Goal: Task Accomplishment & Management: Complete application form

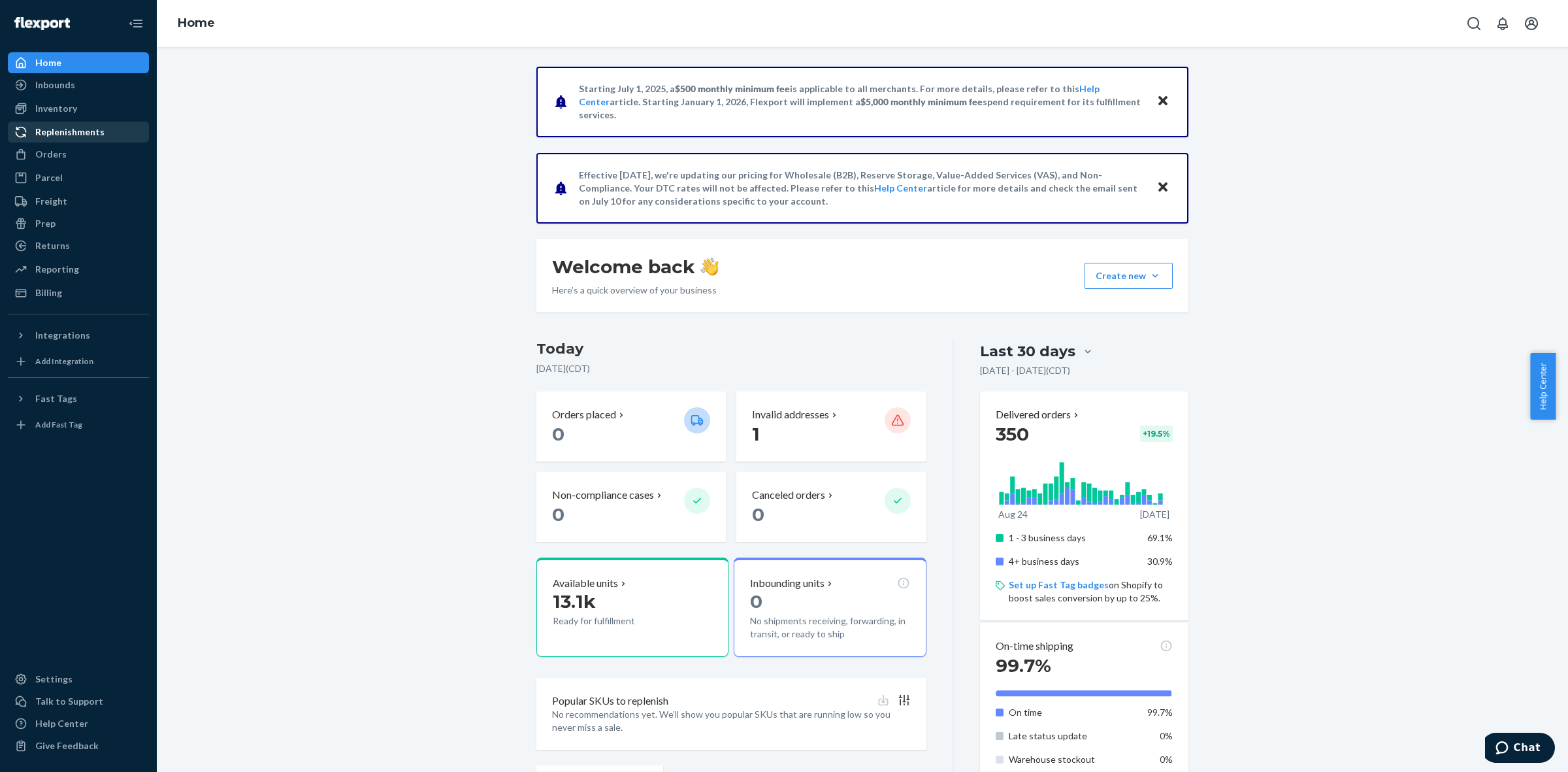
click at [69, 130] on div "Replenishments" at bounding box center [70, 131] width 70 height 13
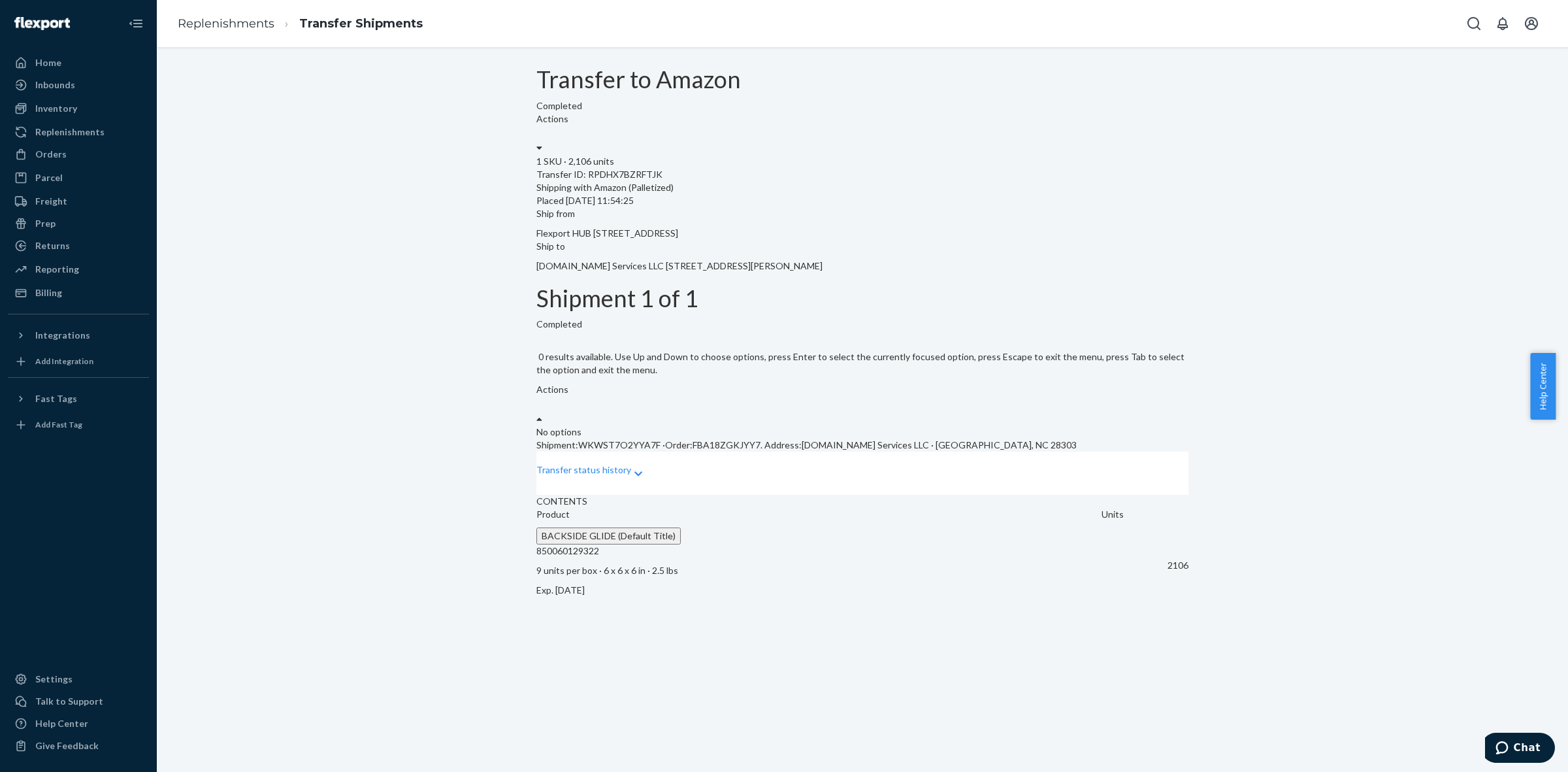
click at [1115, 383] on div "Actions" at bounding box center [863, 404] width 652 height 43
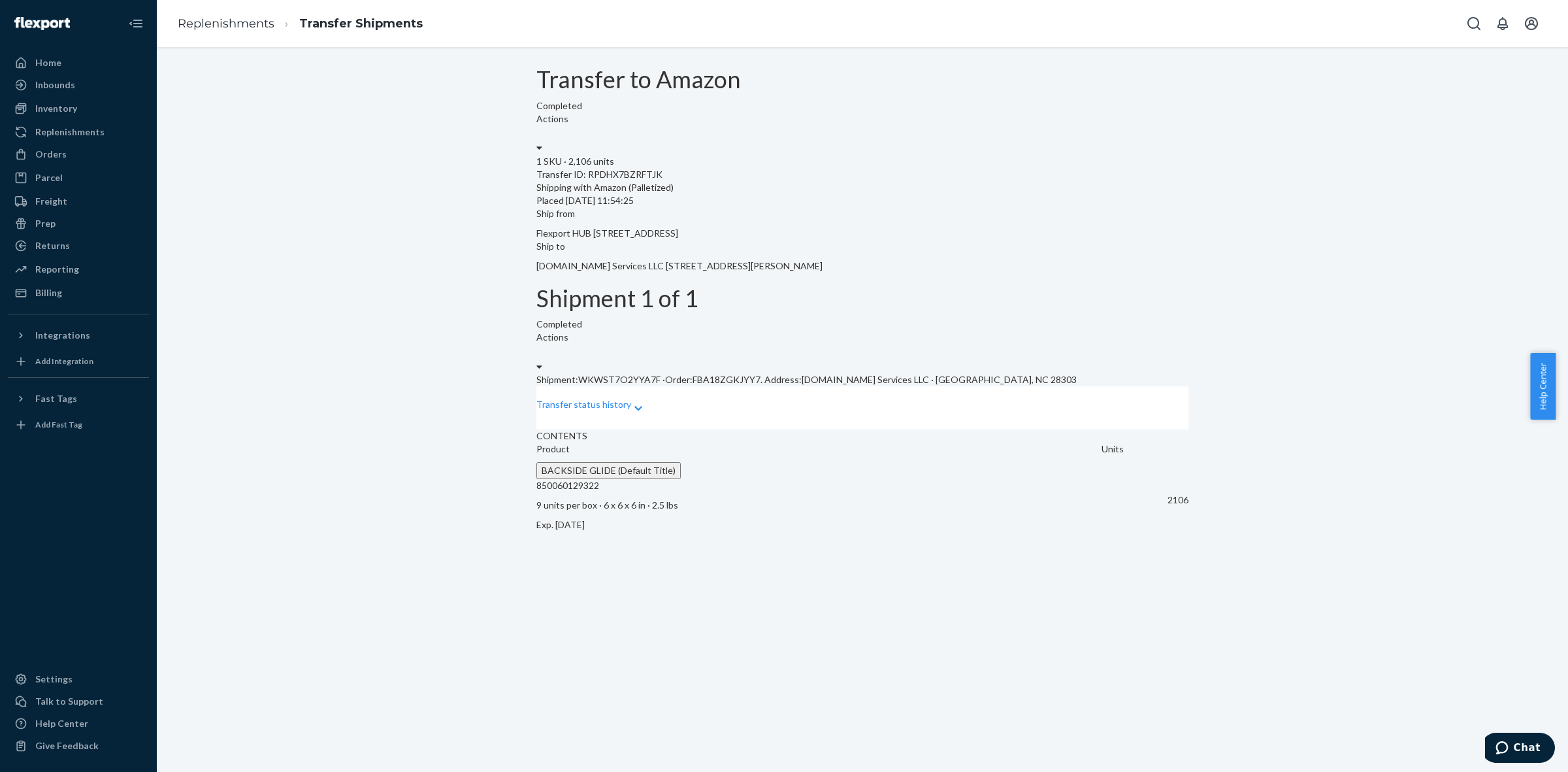
click at [1286, 346] on div "Transfer to Amazon Completed Actions 1 SKU · 2,106 units Transfer ID: RPDHX7BZR…" at bounding box center [863, 302] width 1392 height 472
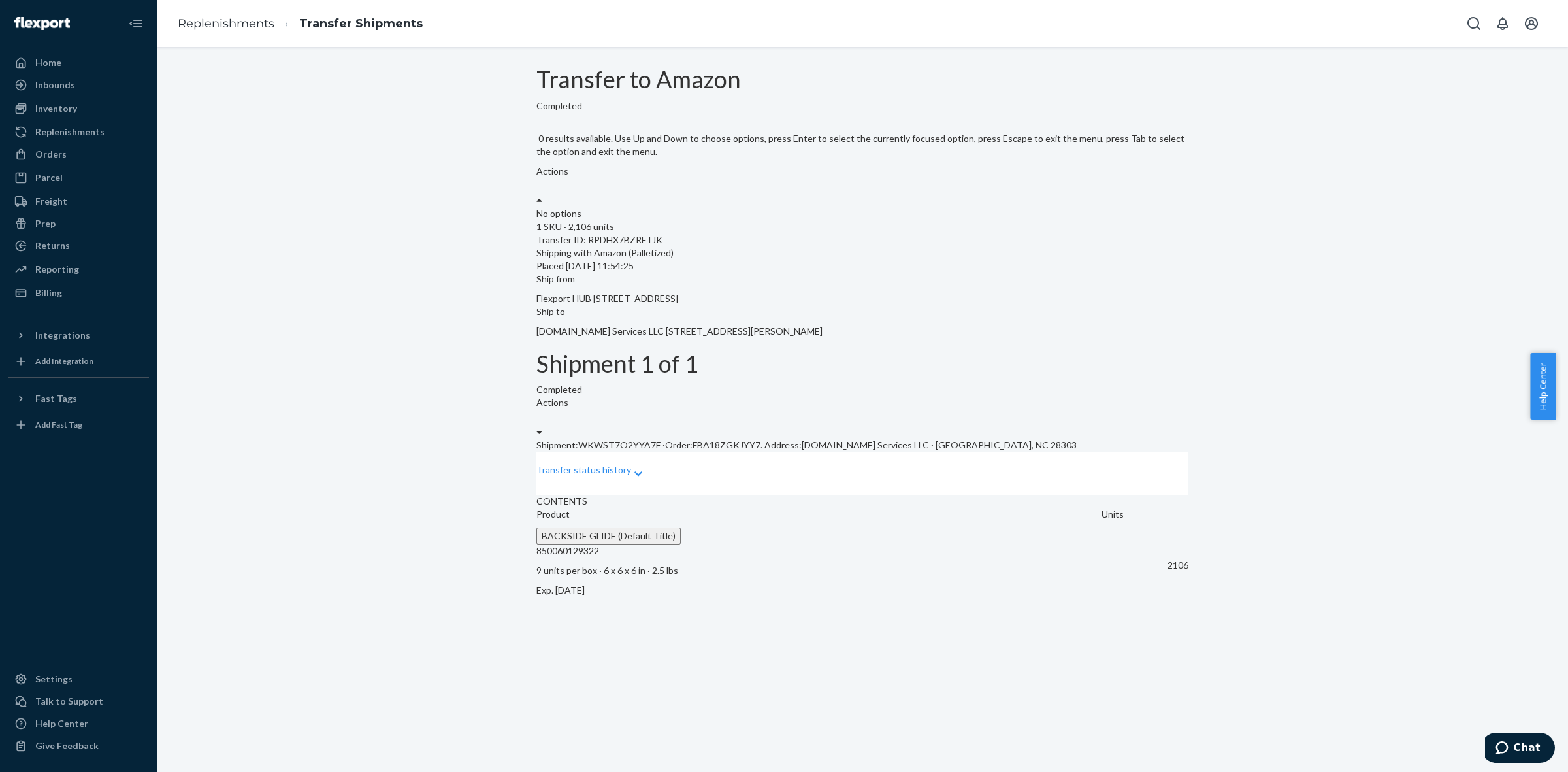
click at [1097, 165] on div "Actions" at bounding box center [863, 180] width 652 height 30
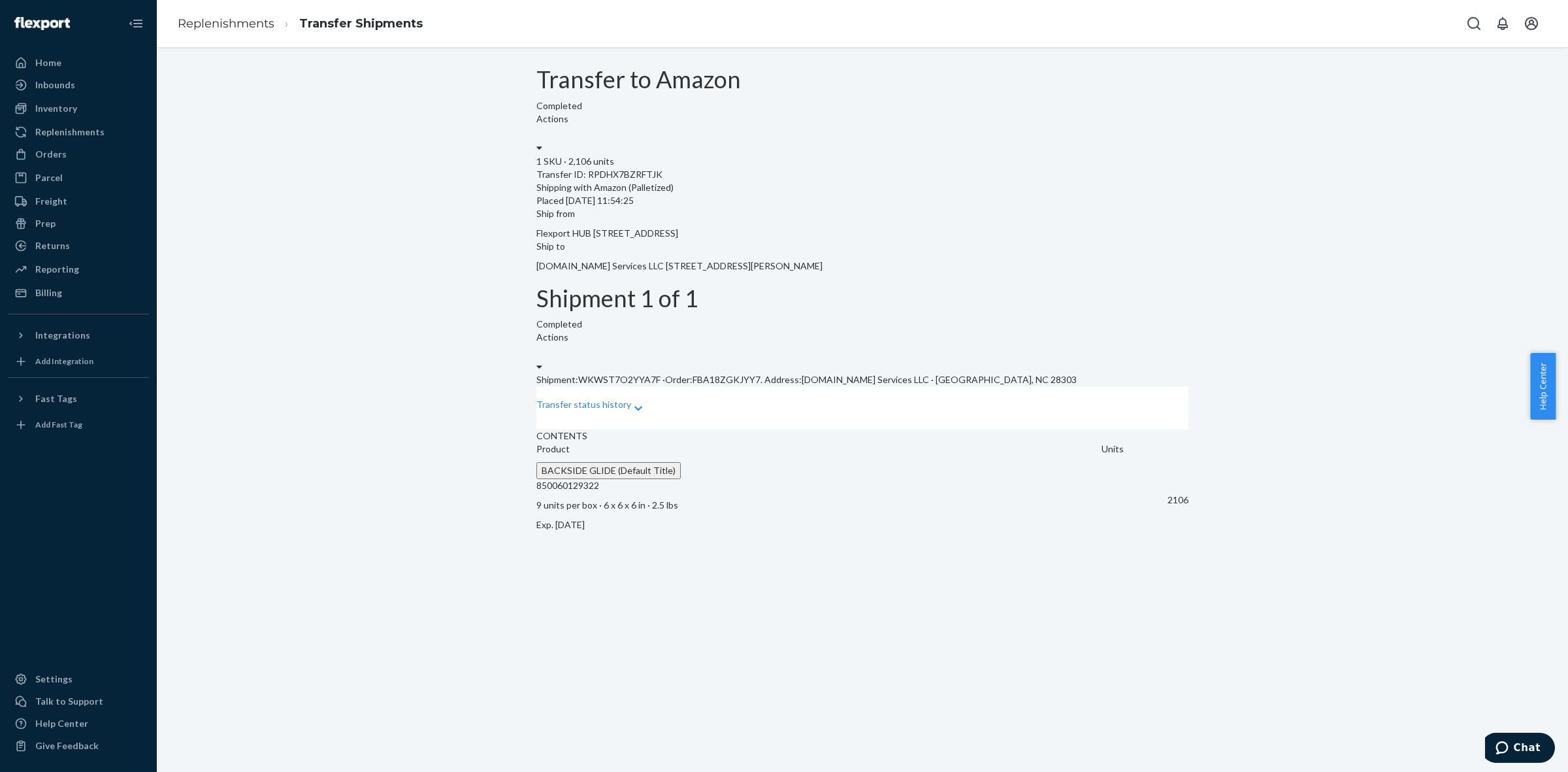
click at [1247, 174] on div "Transfer to Amazon Completed Actions 1 SKU · 2,106 units Transfer ID: RPDHX7BZR…" at bounding box center [863, 302] width 1392 height 472
click at [631, 398] on p "Transfer status history" at bounding box center [584, 404] width 94 height 13
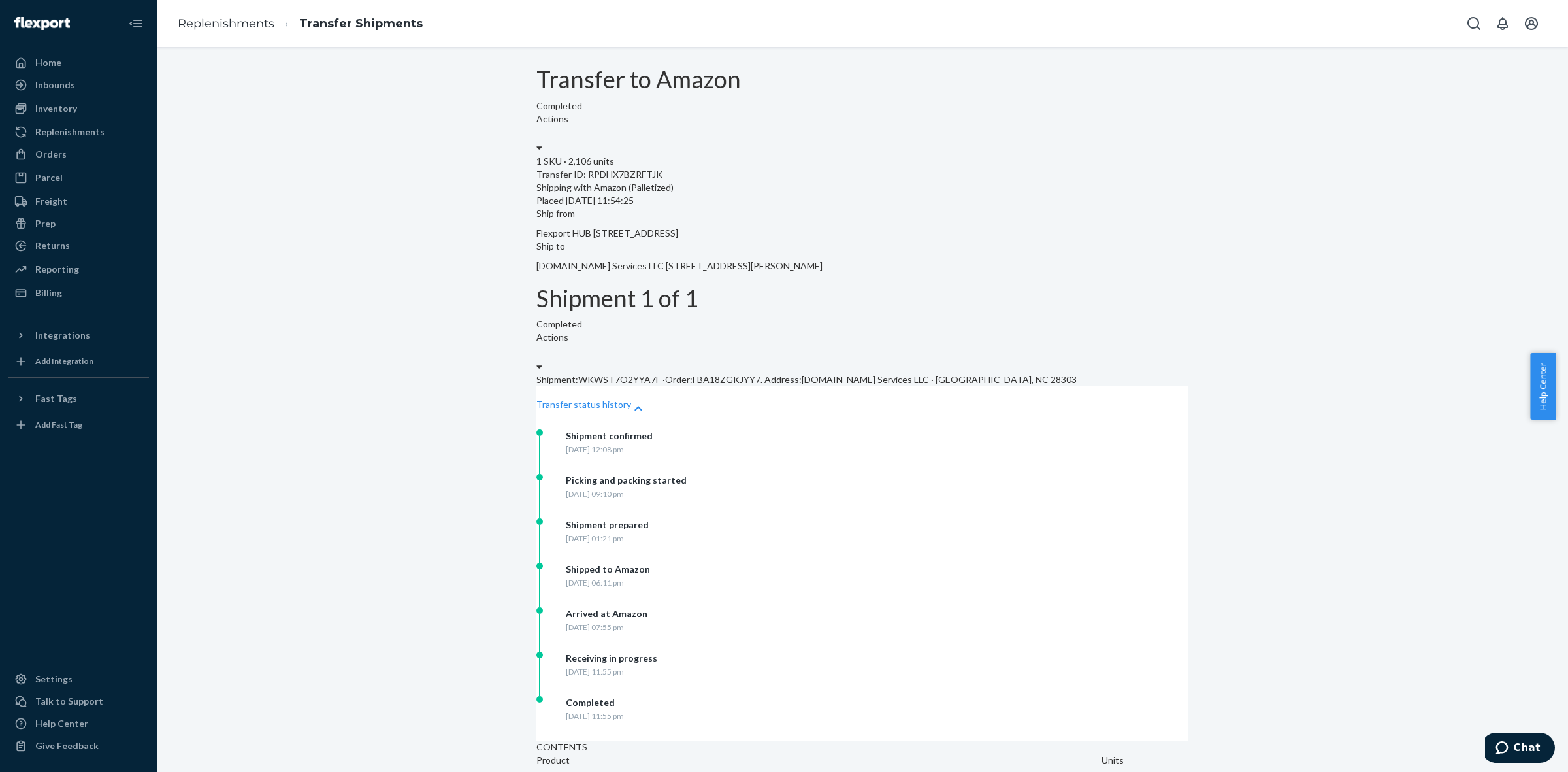
click at [631, 398] on p "Transfer status history" at bounding box center [584, 404] width 94 height 13
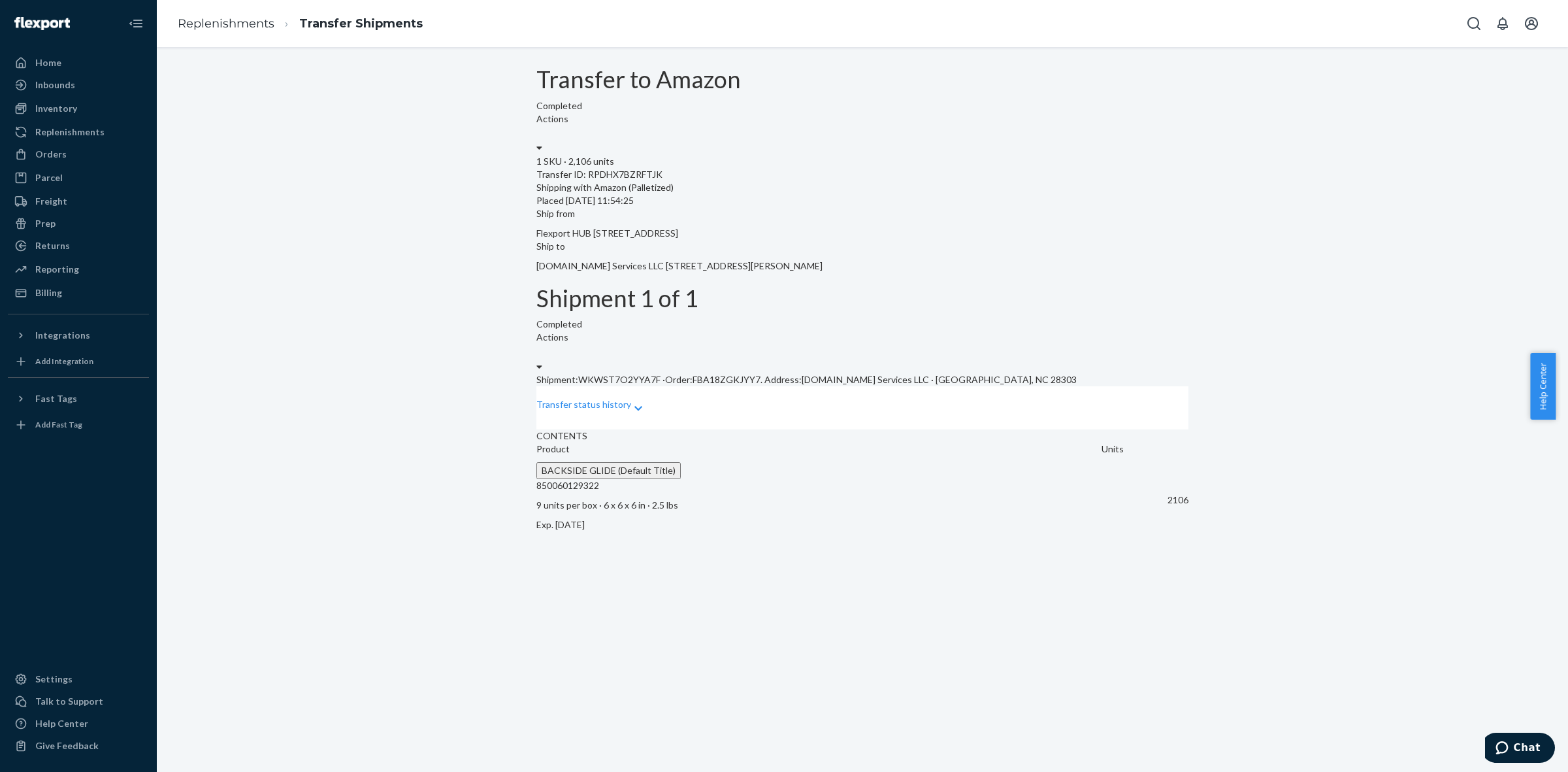
click at [1137, 331] on div "Actions" at bounding box center [863, 352] width 652 height 43
click at [542, 360] on div at bounding box center [540, 366] width 6 height 13
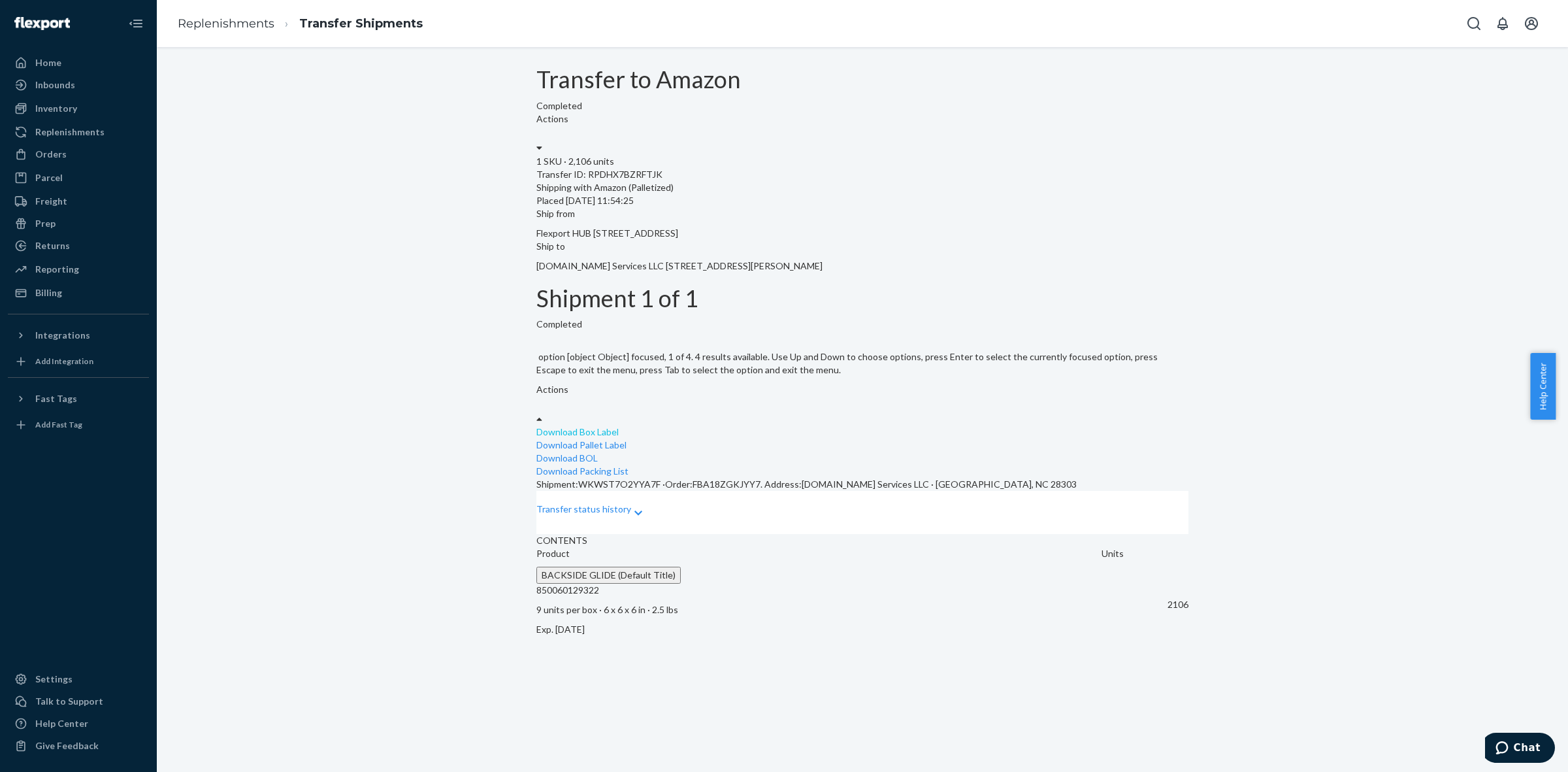
click at [618, 426] on link "Download Box Label" at bounding box center [578, 431] width 83 height 11
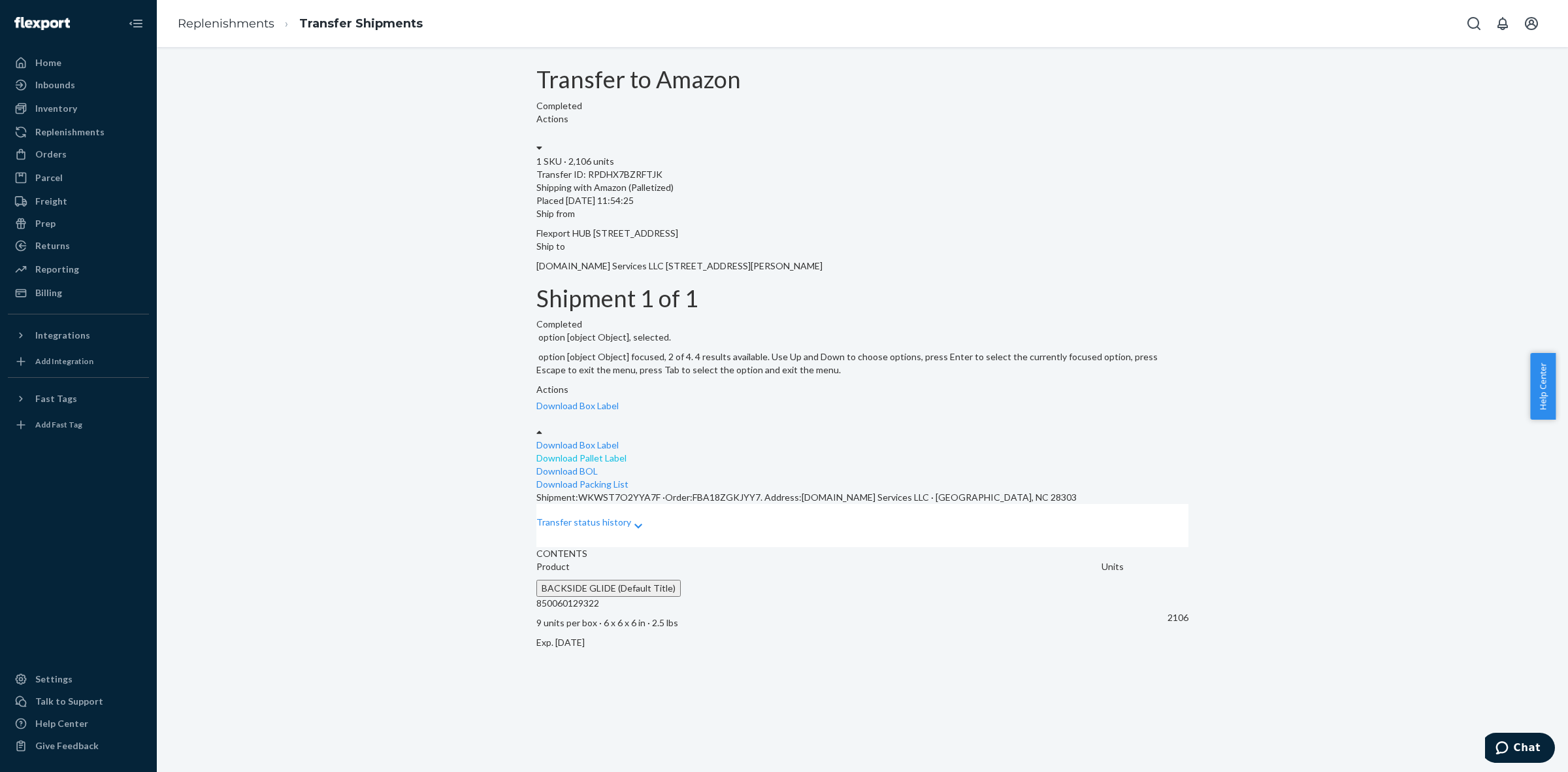
click at [626, 453] on link "Download Pallet Label" at bounding box center [582, 458] width 90 height 11
click at [1120, 465] on div "Download BOL" at bounding box center [863, 471] width 652 height 13
click at [598, 466] on link "Download BOL" at bounding box center [568, 471] width 62 height 11
click at [628, 479] on link "Download Packing List" at bounding box center [583, 483] width 92 height 11
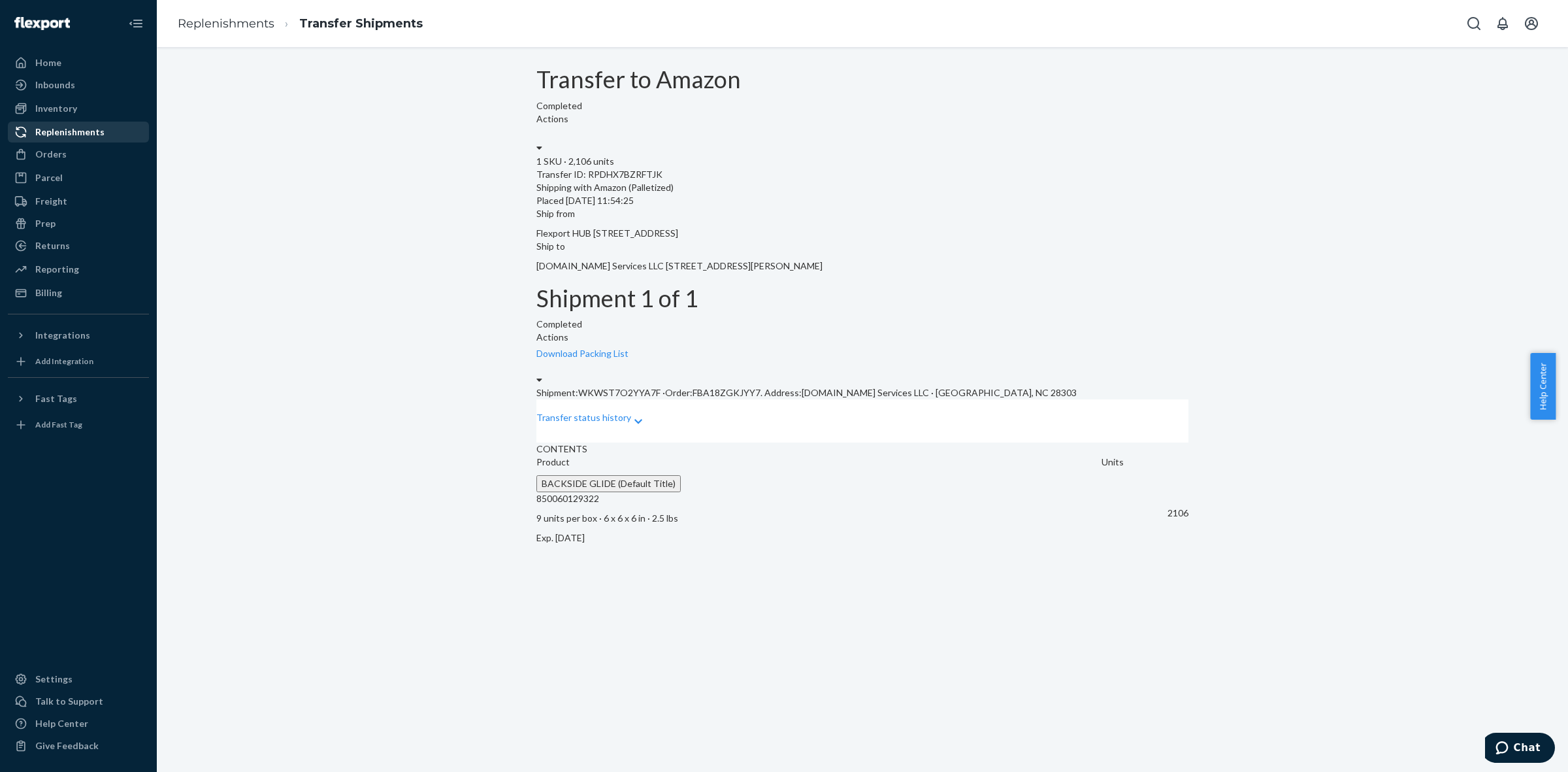
click at [55, 131] on div "Replenishments" at bounding box center [70, 131] width 70 height 13
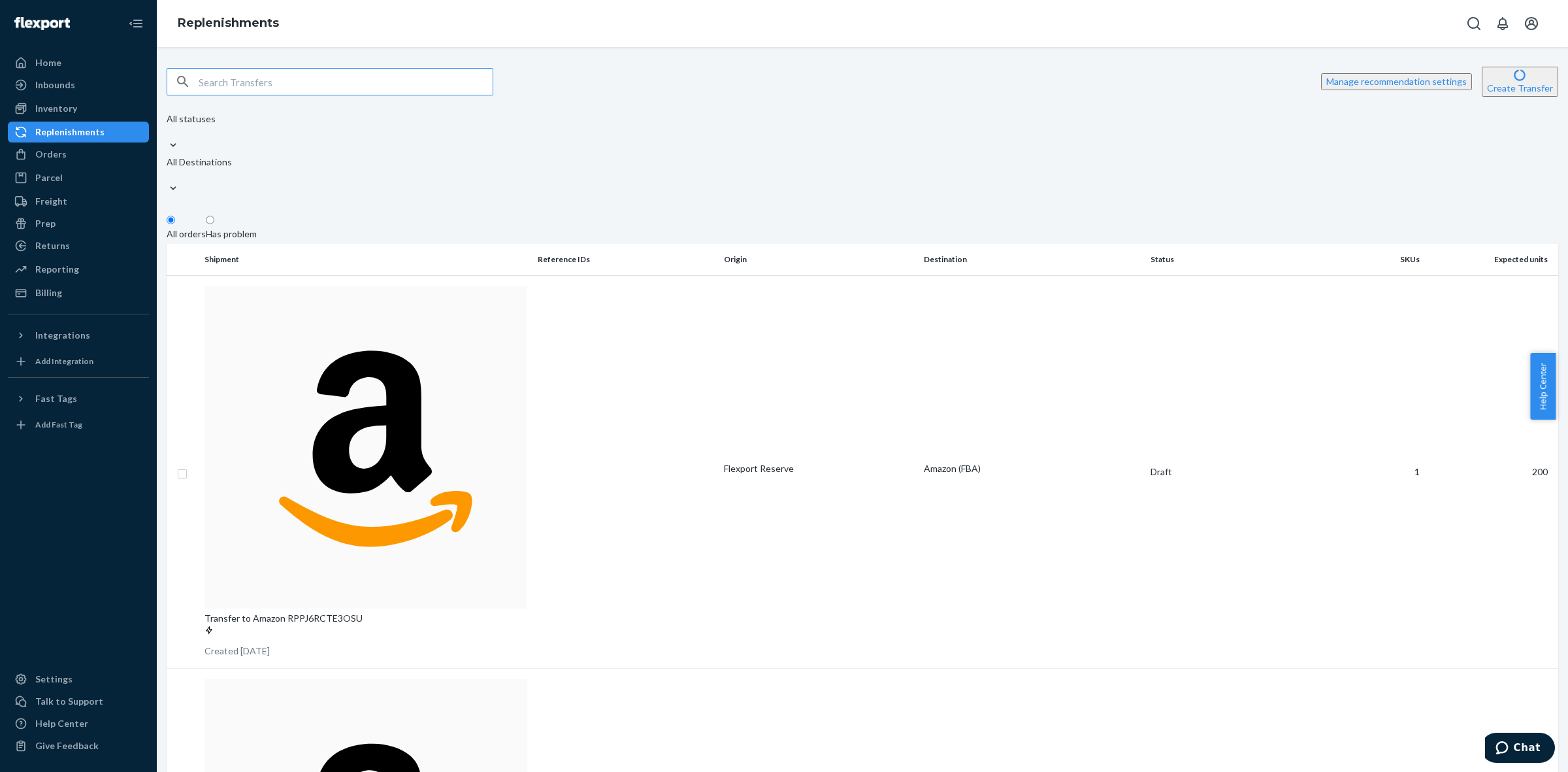
click at [445, 89] on input "text" at bounding box center [346, 82] width 294 height 26
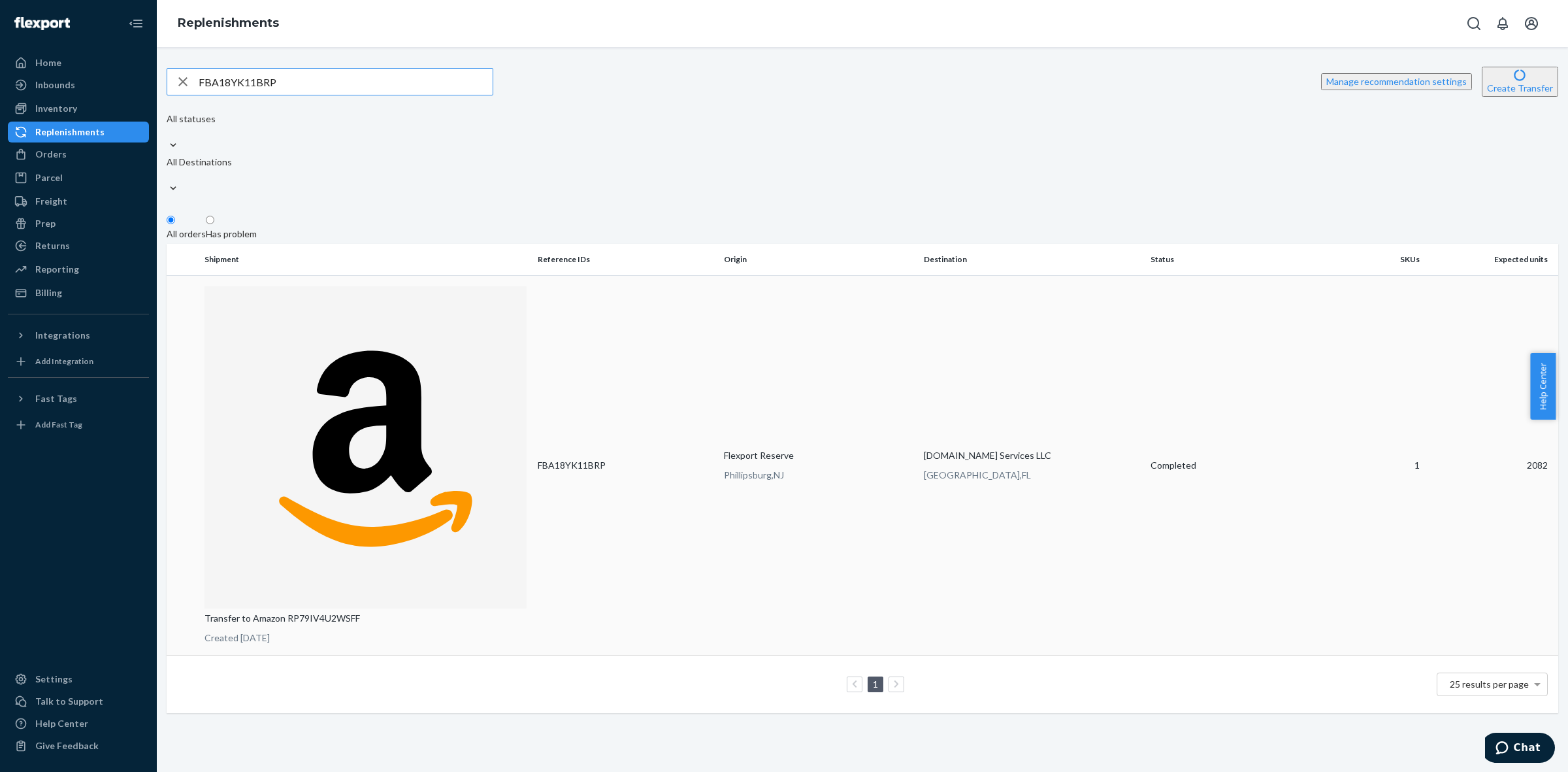
type input "FBA18YK11BRP"
click at [616, 276] on td "FBA18YK11BRP" at bounding box center [625, 466] width 186 height 380
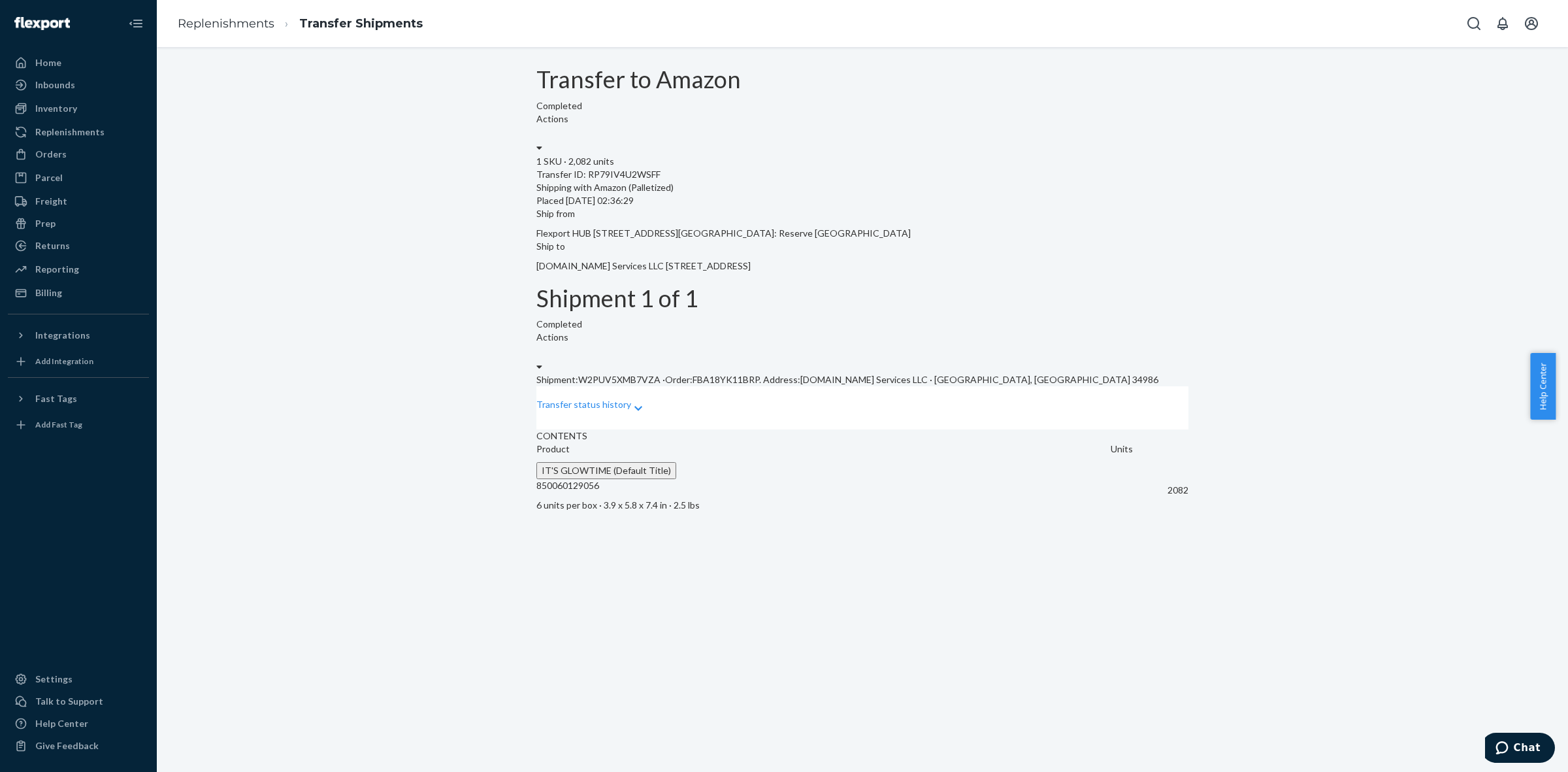
click at [1119, 331] on div "Actions" at bounding box center [863, 352] width 652 height 43
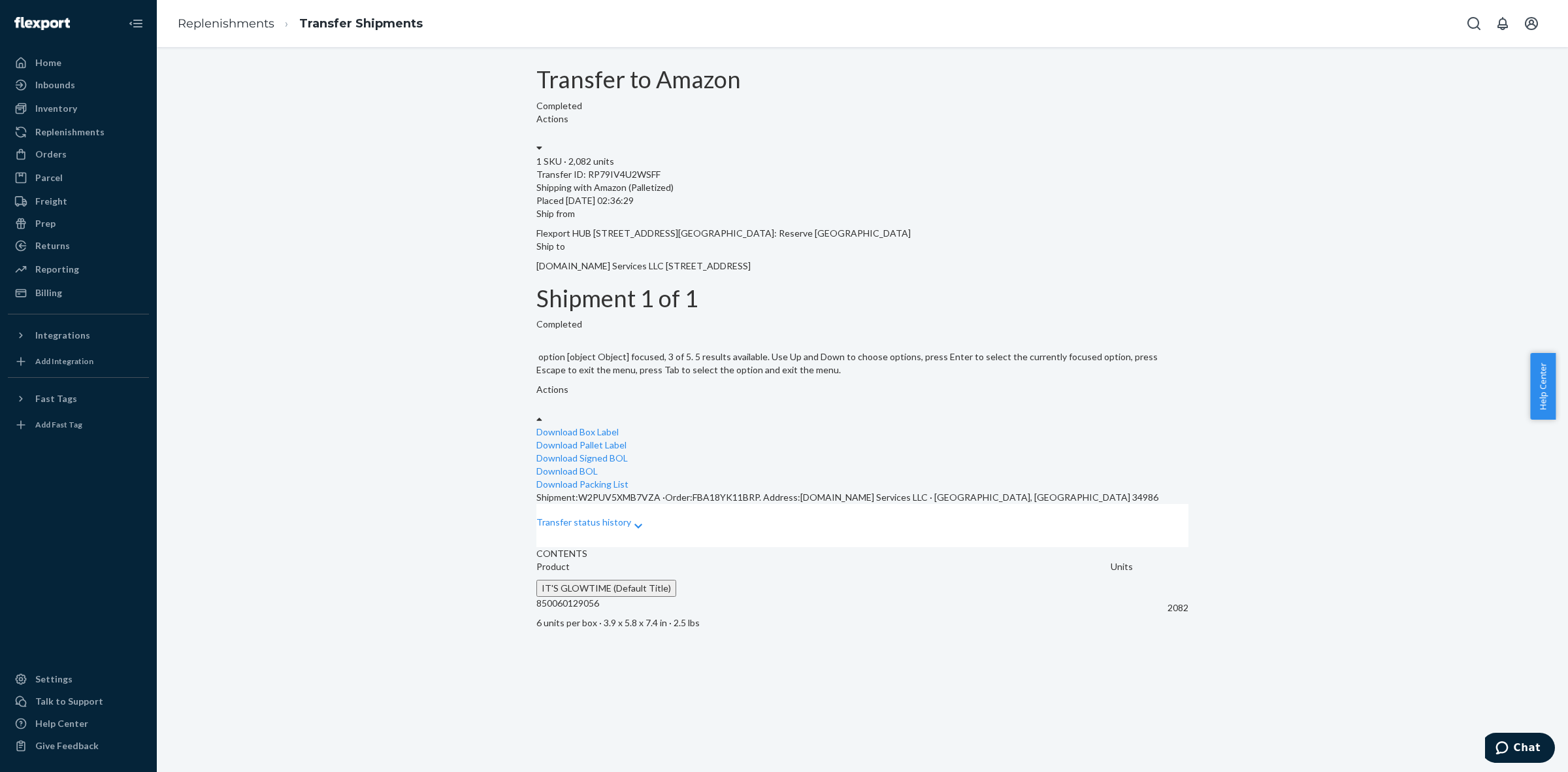
scroll to position [57, 0]
click at [628, 453] on link "Download Signed BOL" at bounding box center [583, 458] width 91 height 11
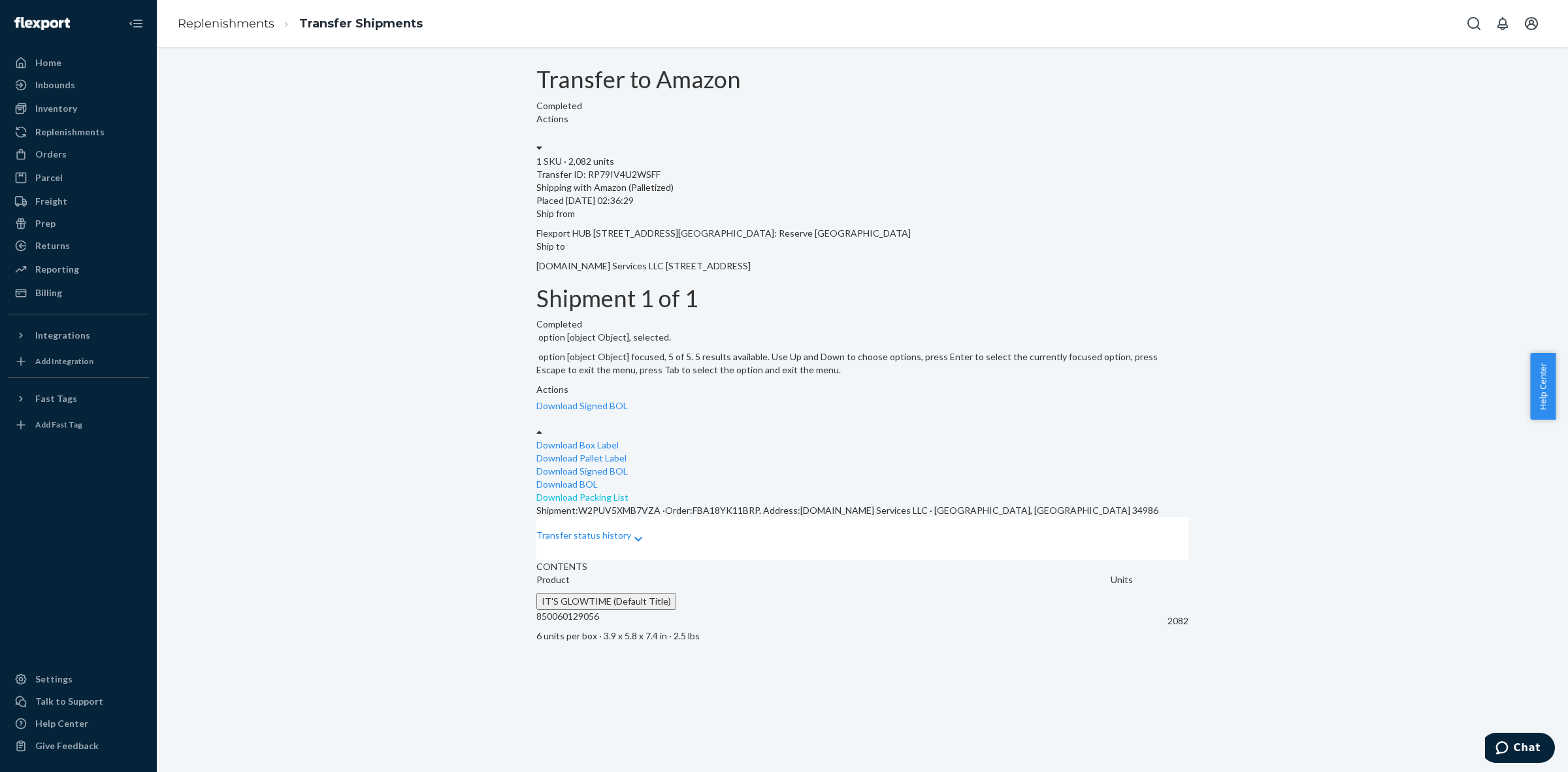
click at [628, 491] on link "Download Packing List" at bounding box center [583, 496] width 92 height 11
click at [1291, 139] on div "Transfer to Amazon Completed Actions 1 SKU · 2,082 units Transfer ID: RP79IV4U2…" at bounding box center [863, 358] width 1392 height 583
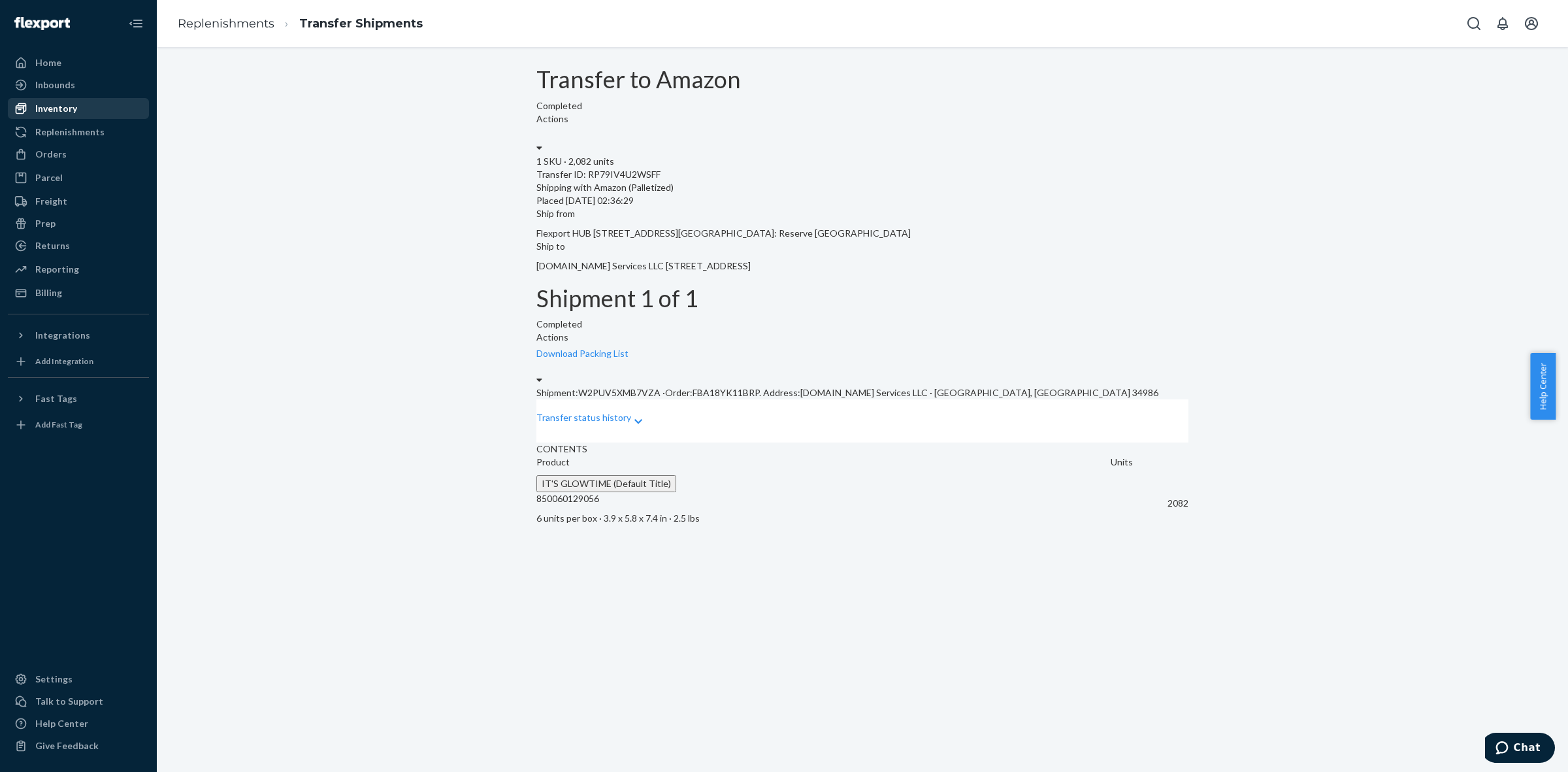
click at [93, 111] on div "Inventory" at bounding box center [78, 108] width 138 height 18
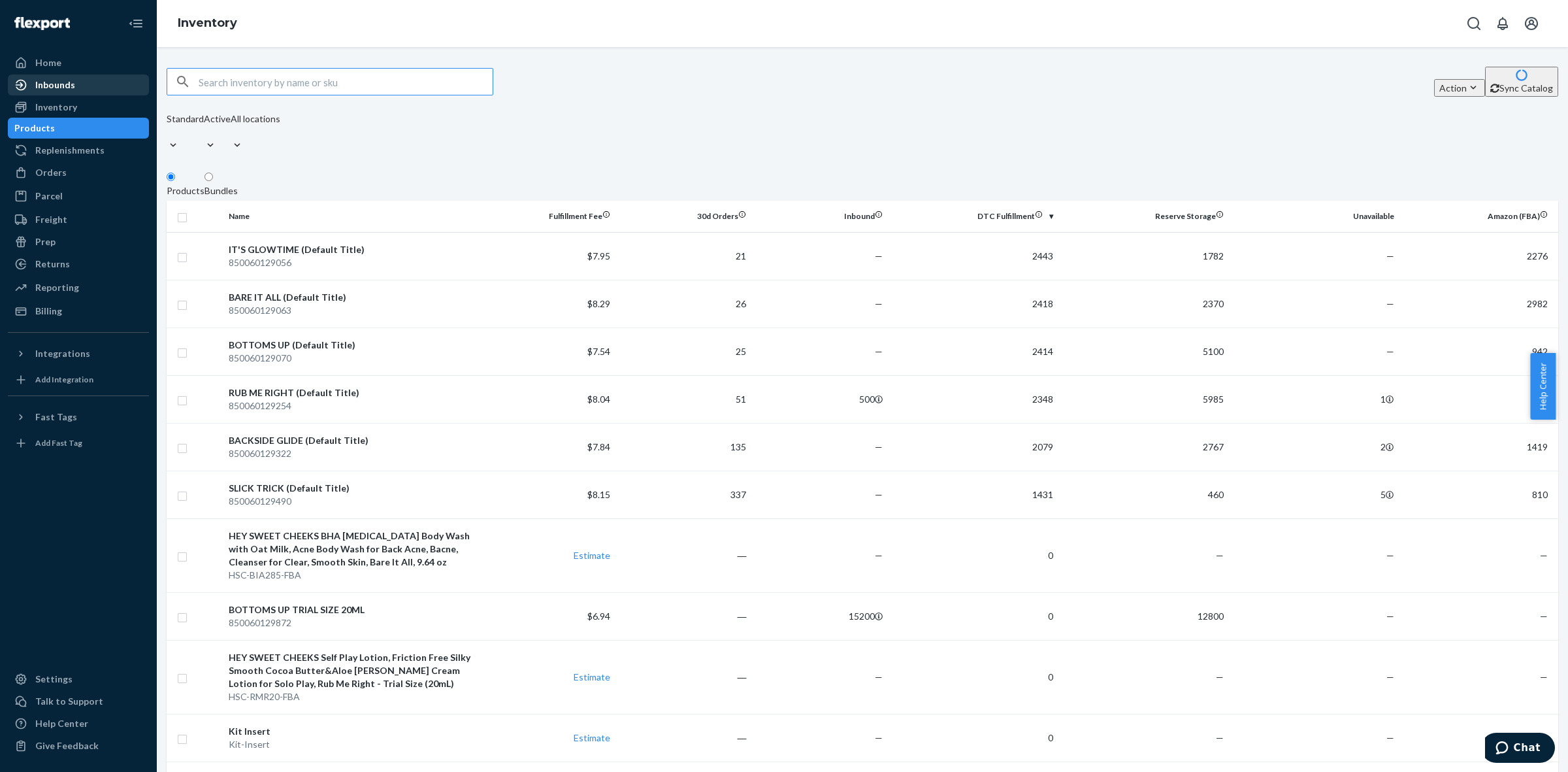
click at [77, 76] on div "Inbounds" at bounding box center [78, 85] width 138 height 18
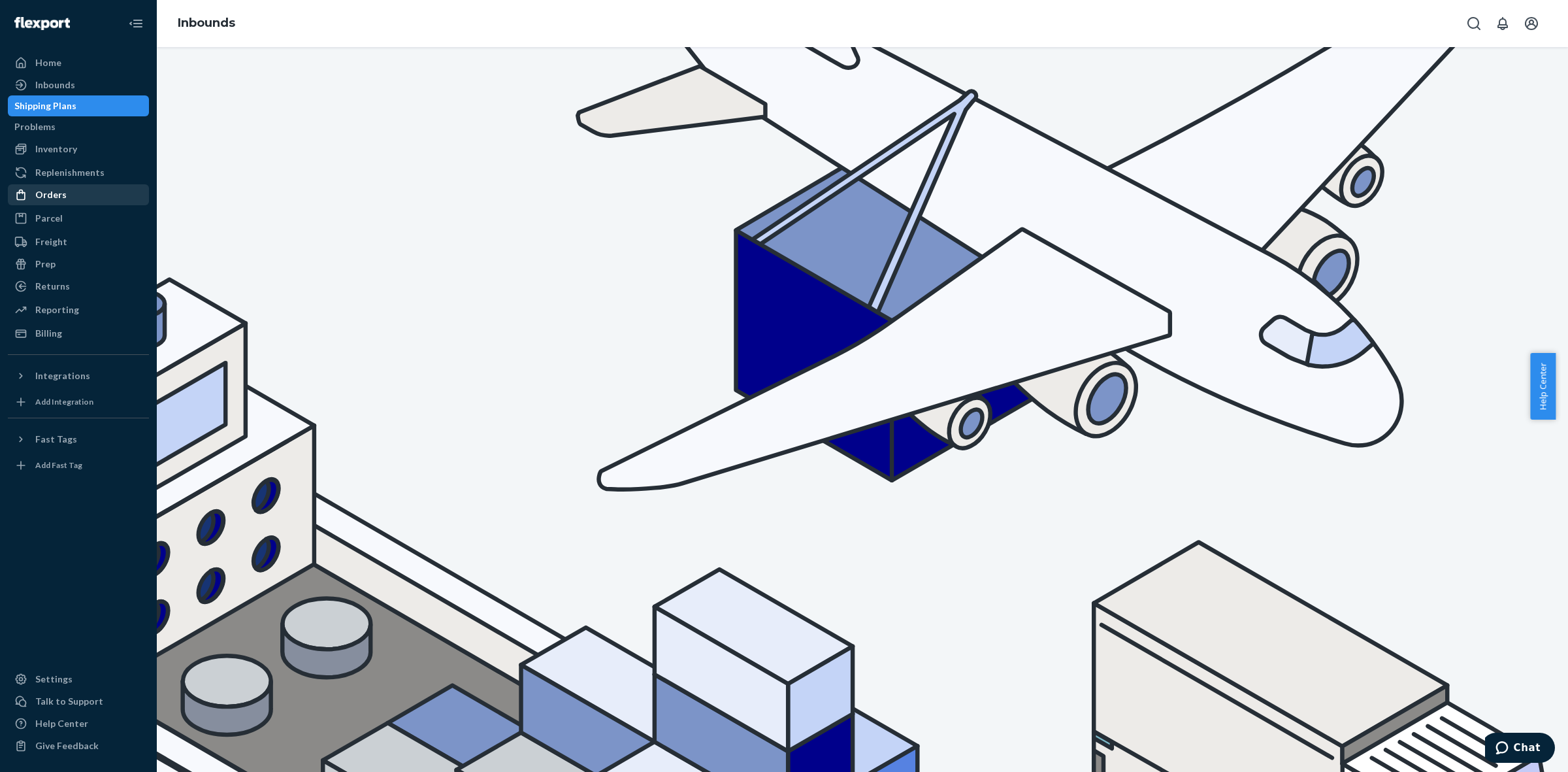
click at [85, 192] on div "Orders" at bounding box center [78, 195] width 138 height 18
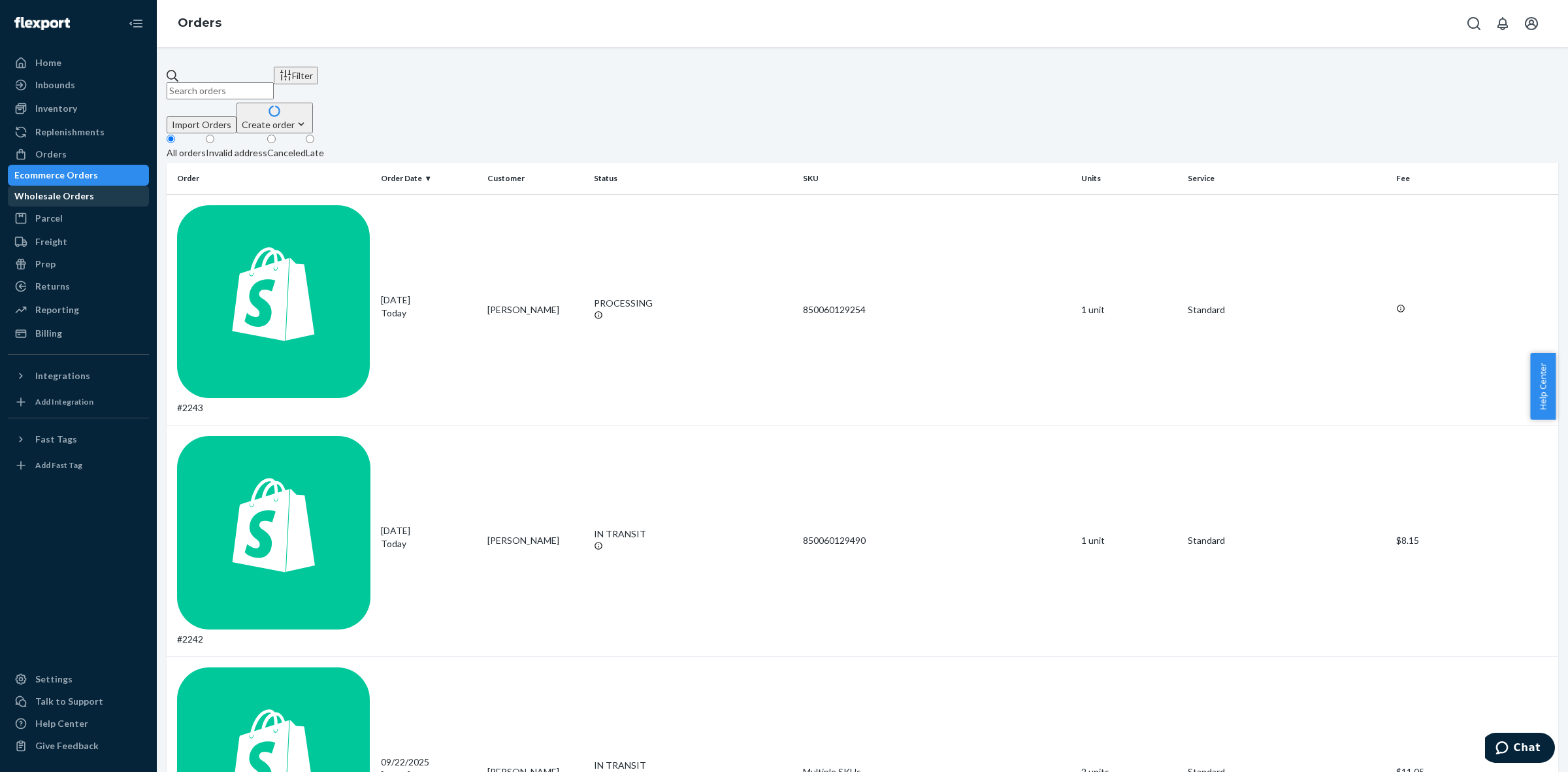
click at [116, 197] on div "Wholesale Orders" at bounding box center [78, 196] width 138 height 18
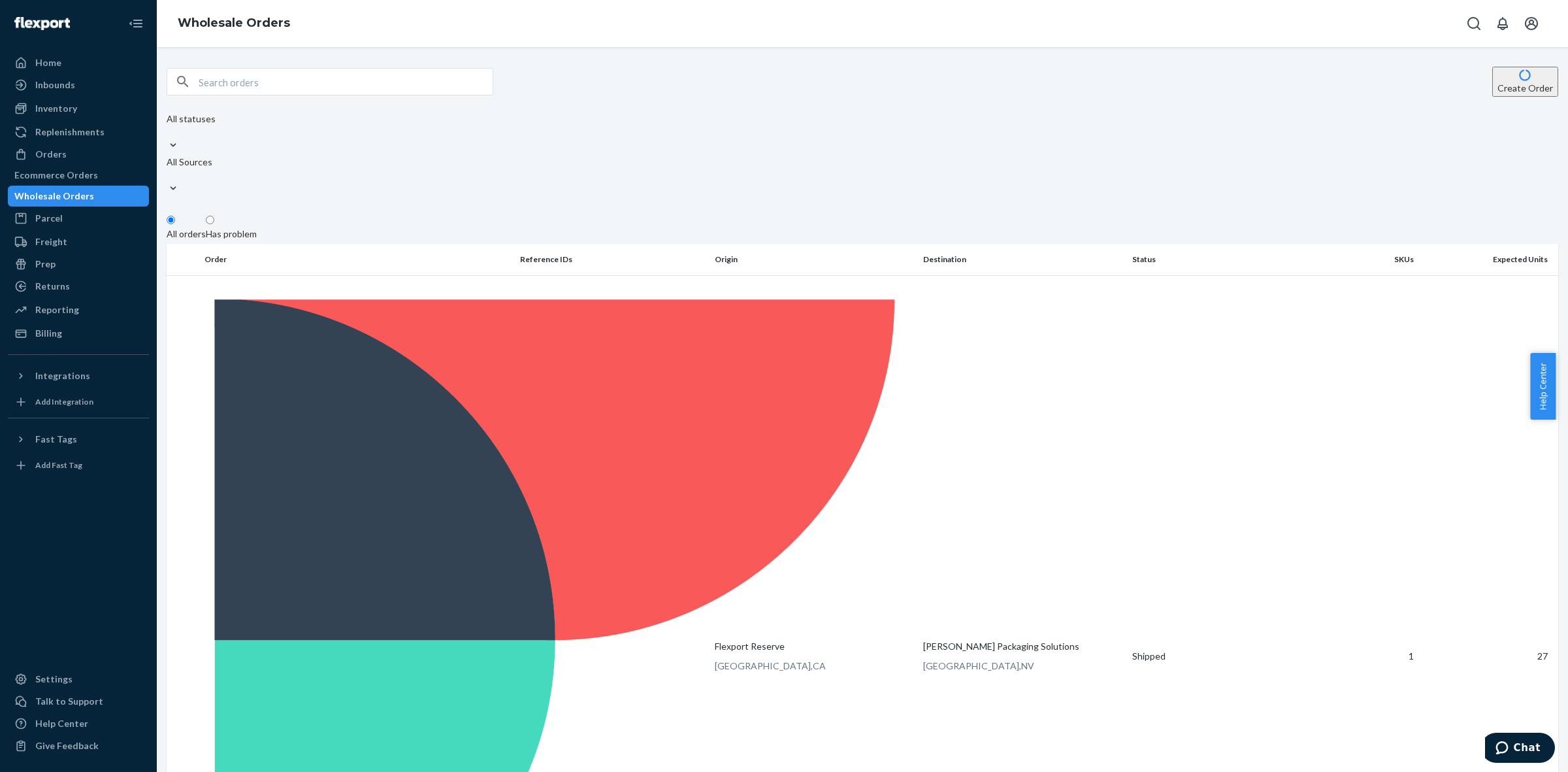
click at [1501, 92] on button "Create Order" at bounding box center [1525, 82] width 66 height 30
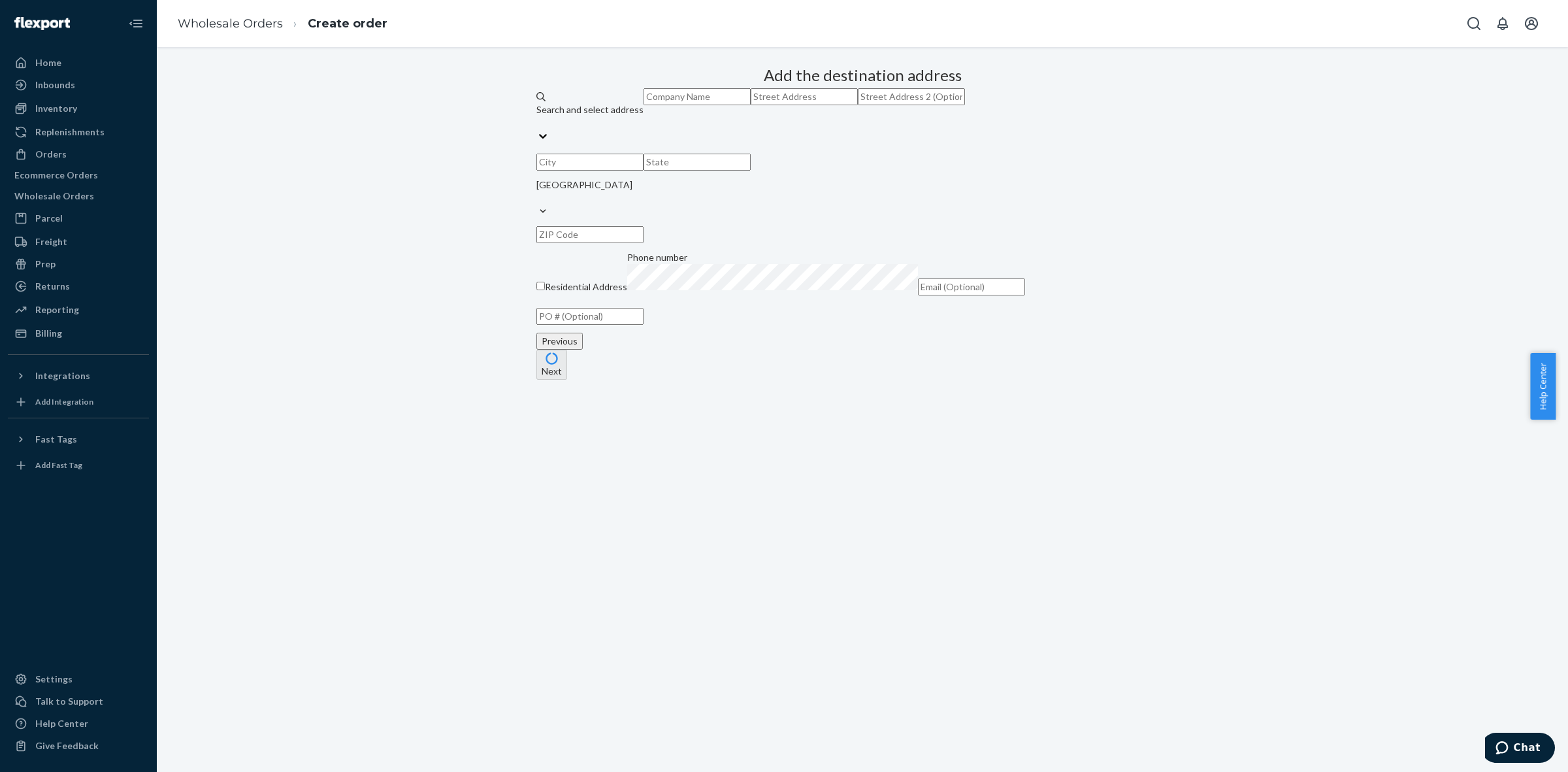
click at [751, 105] on input "text" at bounding box center [697, 96] width 107 height 17
paste input "[DEMOGRAPHIC_DATA] Coded Country"
type input "[DEMOGRAPHIC_DATA] Coded Country"
click at [835, 105] on input "text" at bounding box center [804, 96] width 107 height 17
paste input "[STREET_ADDRESS]"
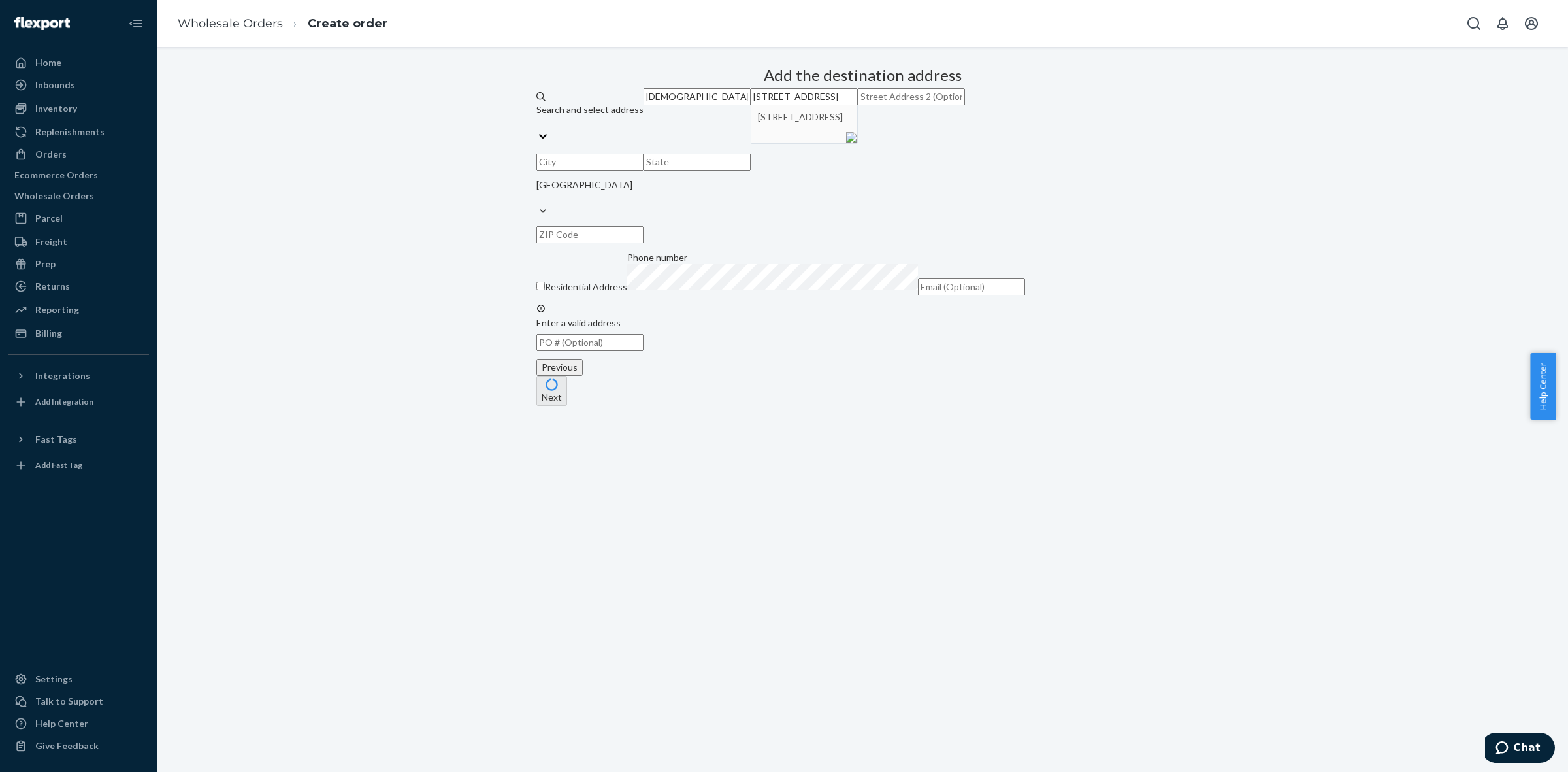
type input "[STREET_ADDRESS]"
type input "[GEOGRAPHIC_DATA]"
type input "AR"
type input "72401"
type input "[STREET_ADDRESS]"
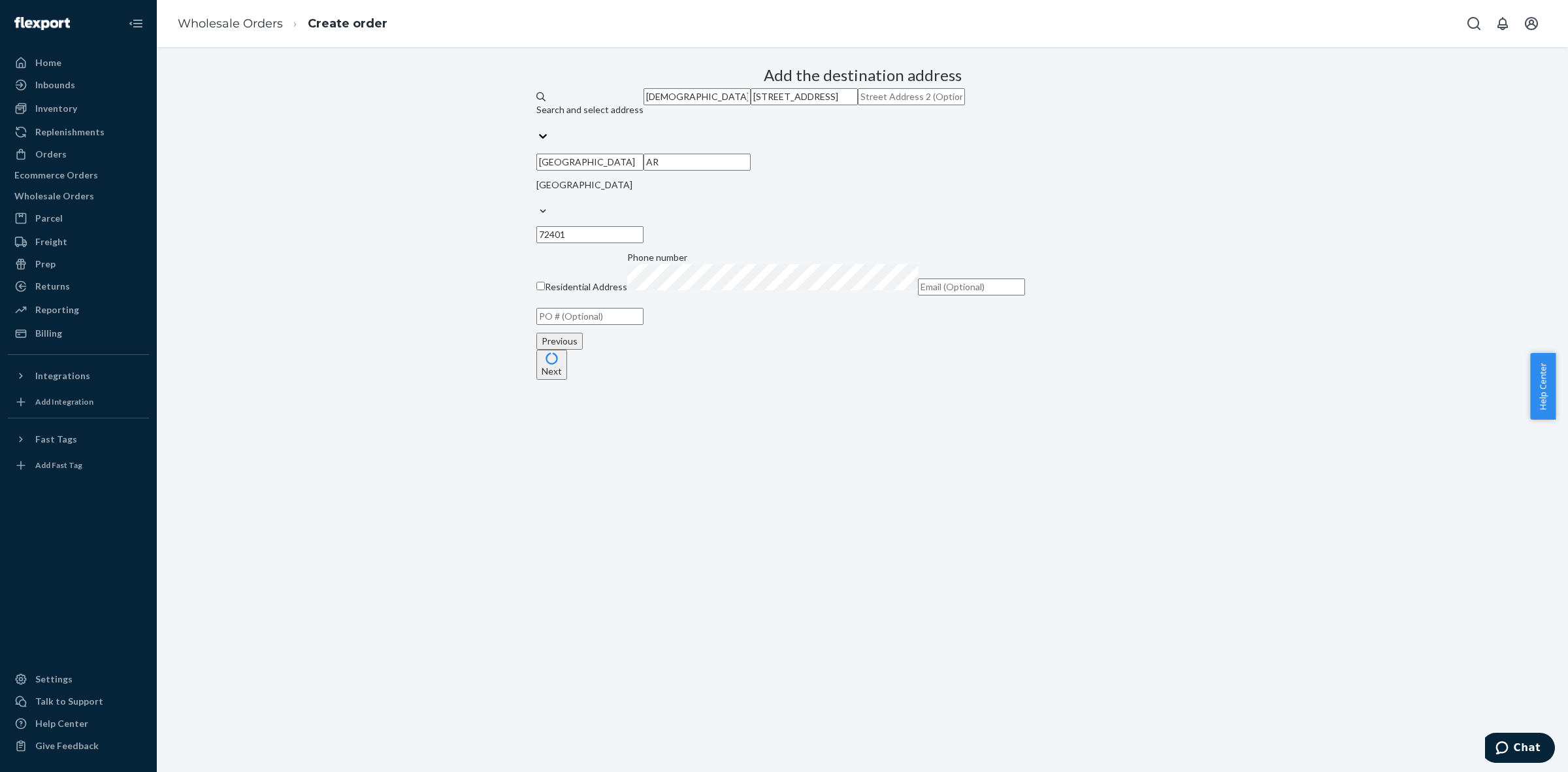
click at [751, 105] on input "[DEMOGRAPHIC_DATA] Coded Country" at bounding box center [697, 96] width 107 height 17
paste input "ATTN: [PERSON_NAME]"
type input "[DEMOGRAPHIC_DATA] Coded Country ATTN: [PERSON_NAME]"
click at [567, 380] on button "Next" at bounding box center [552, 365] width 31 height 30
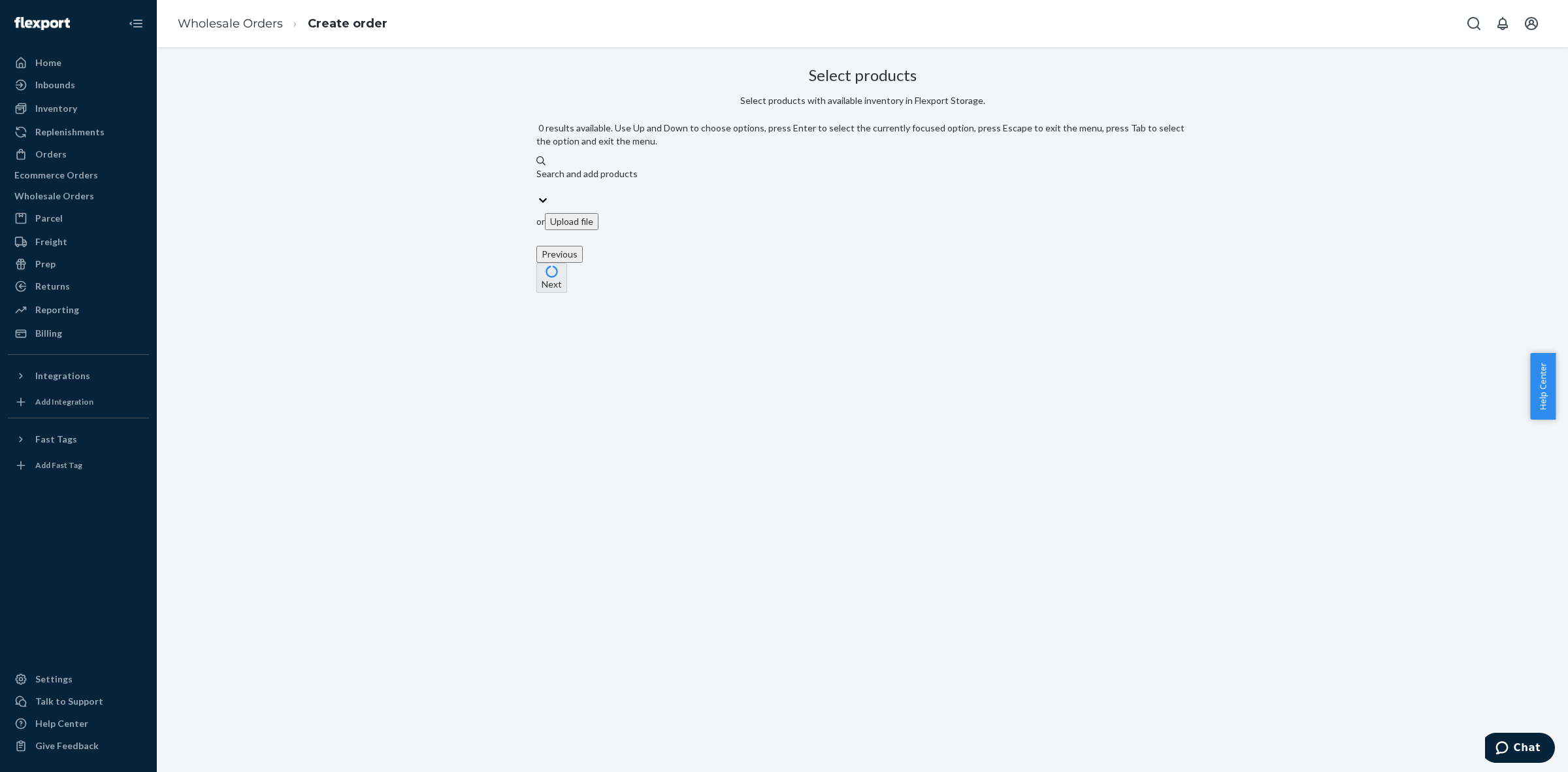
click at [664, 167] on div "Search and add products" at bounding box center [863, 173] width 652 height 13
click at [538, 180] on input "0 results available. Use Up and Down to choose options, press Enter to select t…" at bounding box center [537, 186] width 1 height 13
type input "tria"
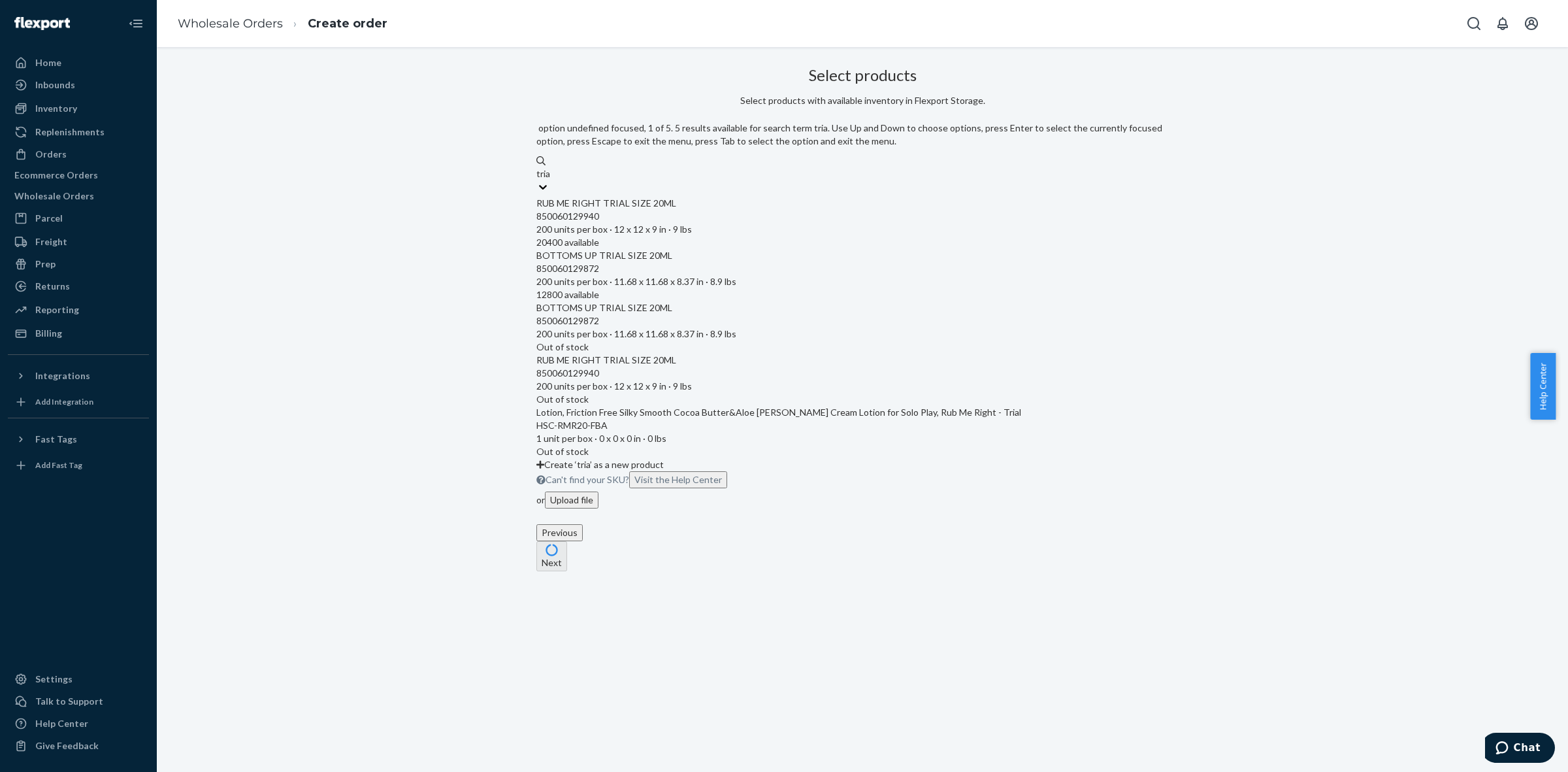
click at [672, 197] on div "RUB ME RIGHT TRIAL SIZE 20ML" at bounding box center [863, 203] width 652 height 13
click at [552, 180] on input "tria" at bounding box center [545, 173] width 16 height 13
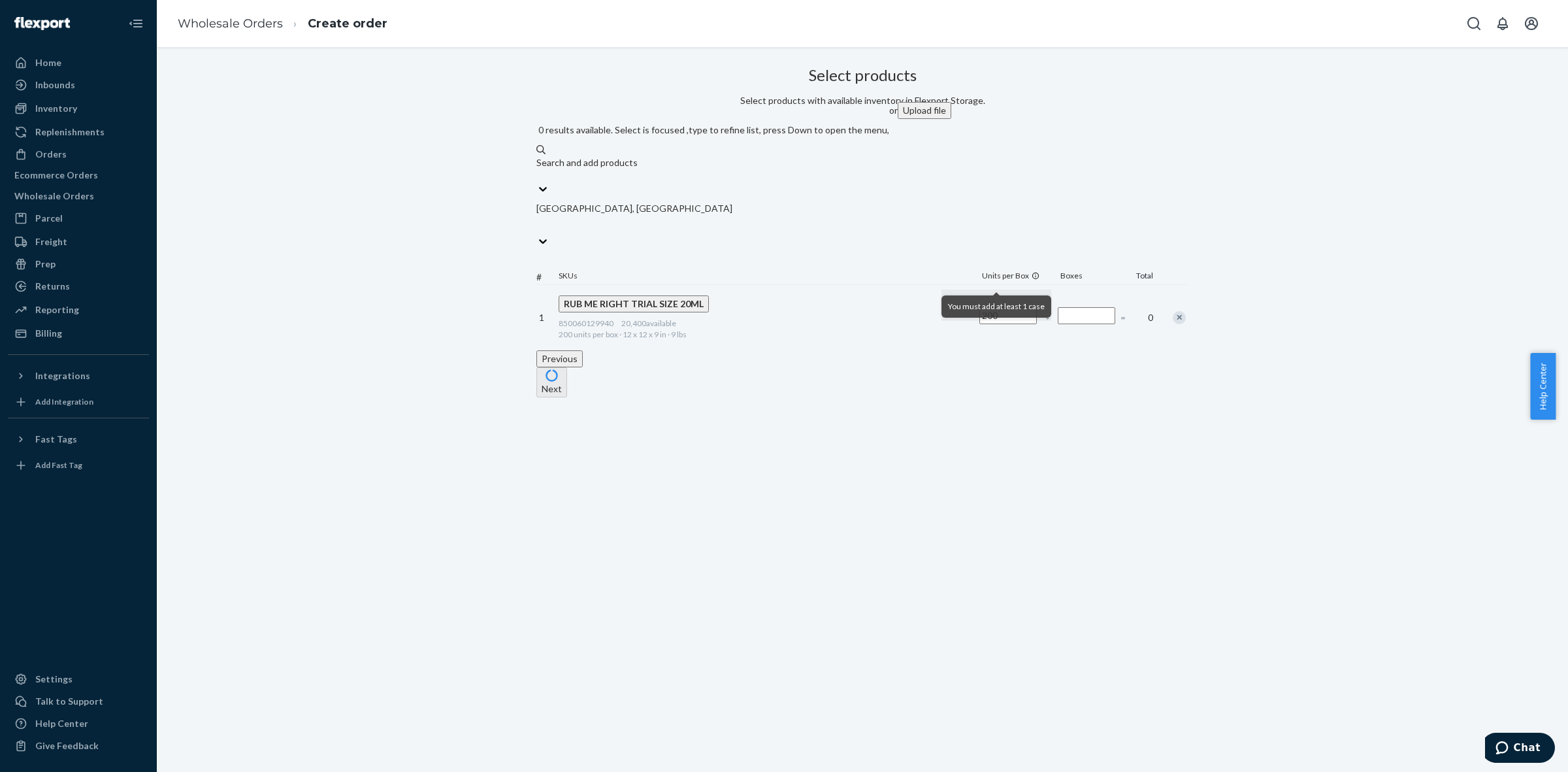
click at [672, 202] on p "[GEOGRAPHIC_DATA], [GEOGRAPHIC_DATA]" at bounding box center [634, 208] width 196 height 13
click at [538, 222] on input "[GEOGRAPHIC_DATA], [GEOGRAPHIC_DATA]" at bounding box center [537, 228] width 1 height 13
click at [672, 202] on p "[GEOGRAPHIC_DATA], [GEOGRAPHIC_DATA]" at bounding box center [713, 208] width 353 height 13
click at [538, 222] on input "0 results available. Select is focused ,type to refine list, press Down to open…" at bounding box center [537, 228] width 1 height 13
click at [637, 130] on div "Search and add products" at bounding box center [588, 123] width 101 height 13
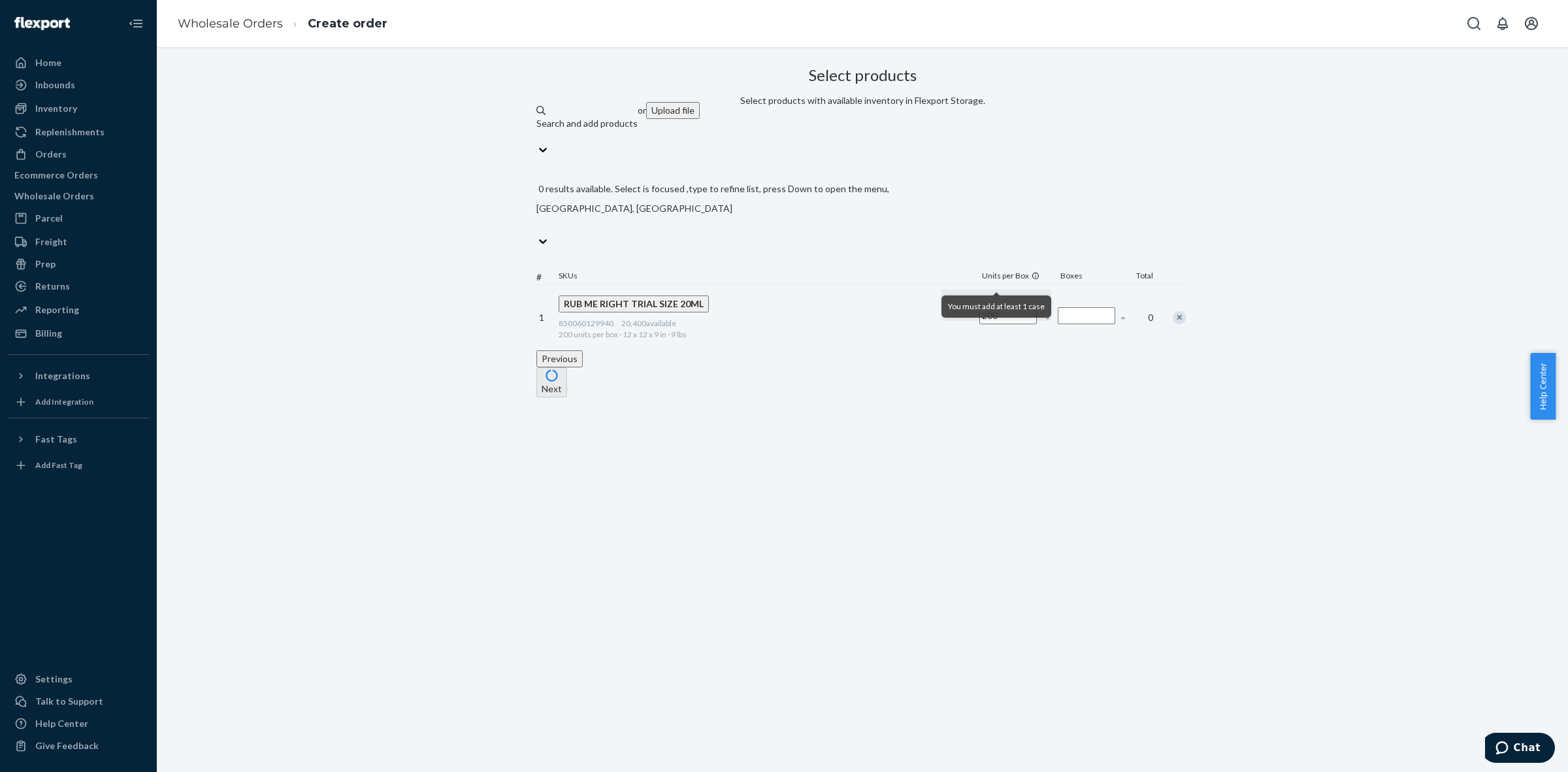
click at [538, 143] on input "Search and add products" at bounding box center [537, 136] width 1 height 13
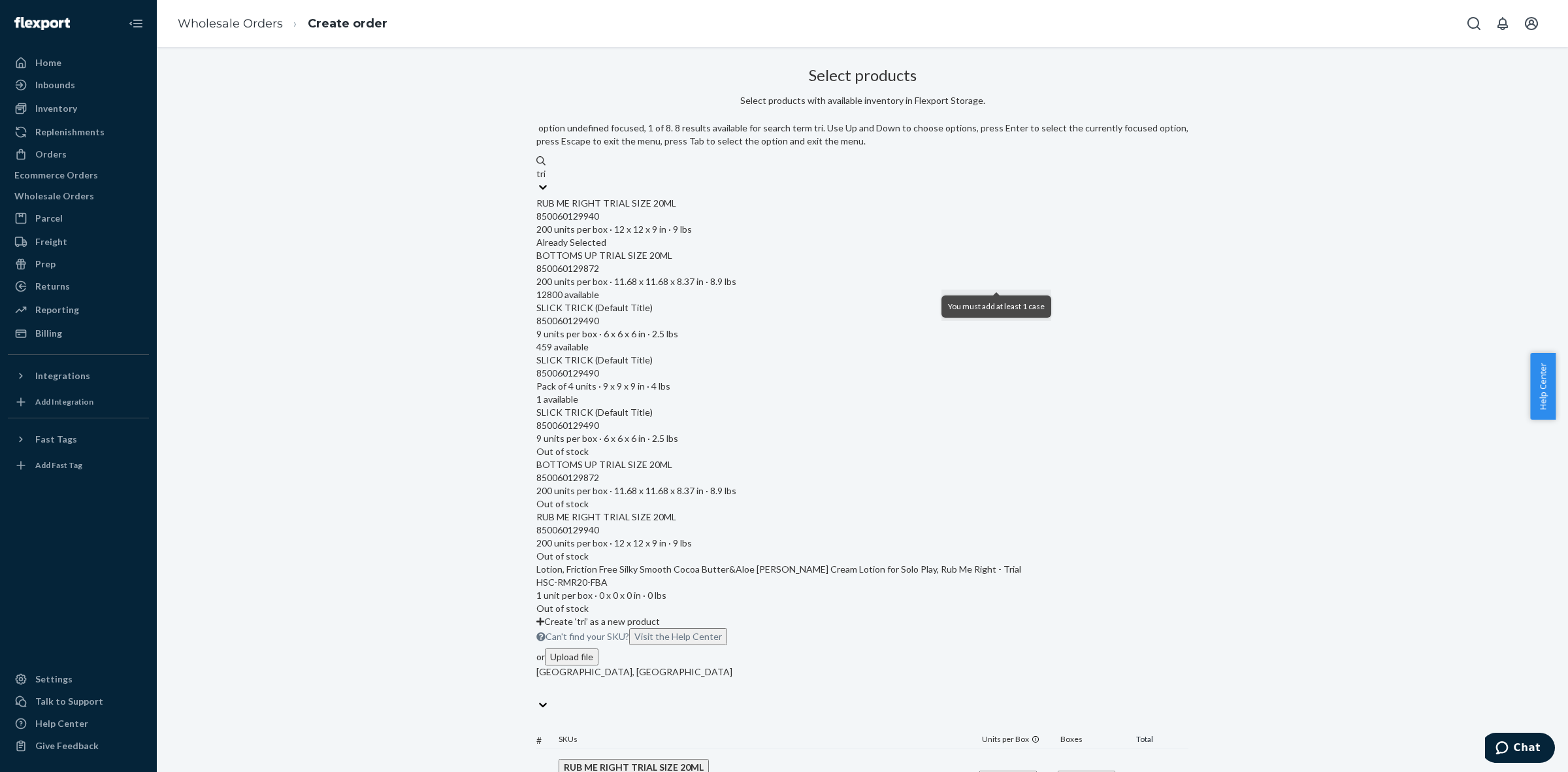
type input "tria"
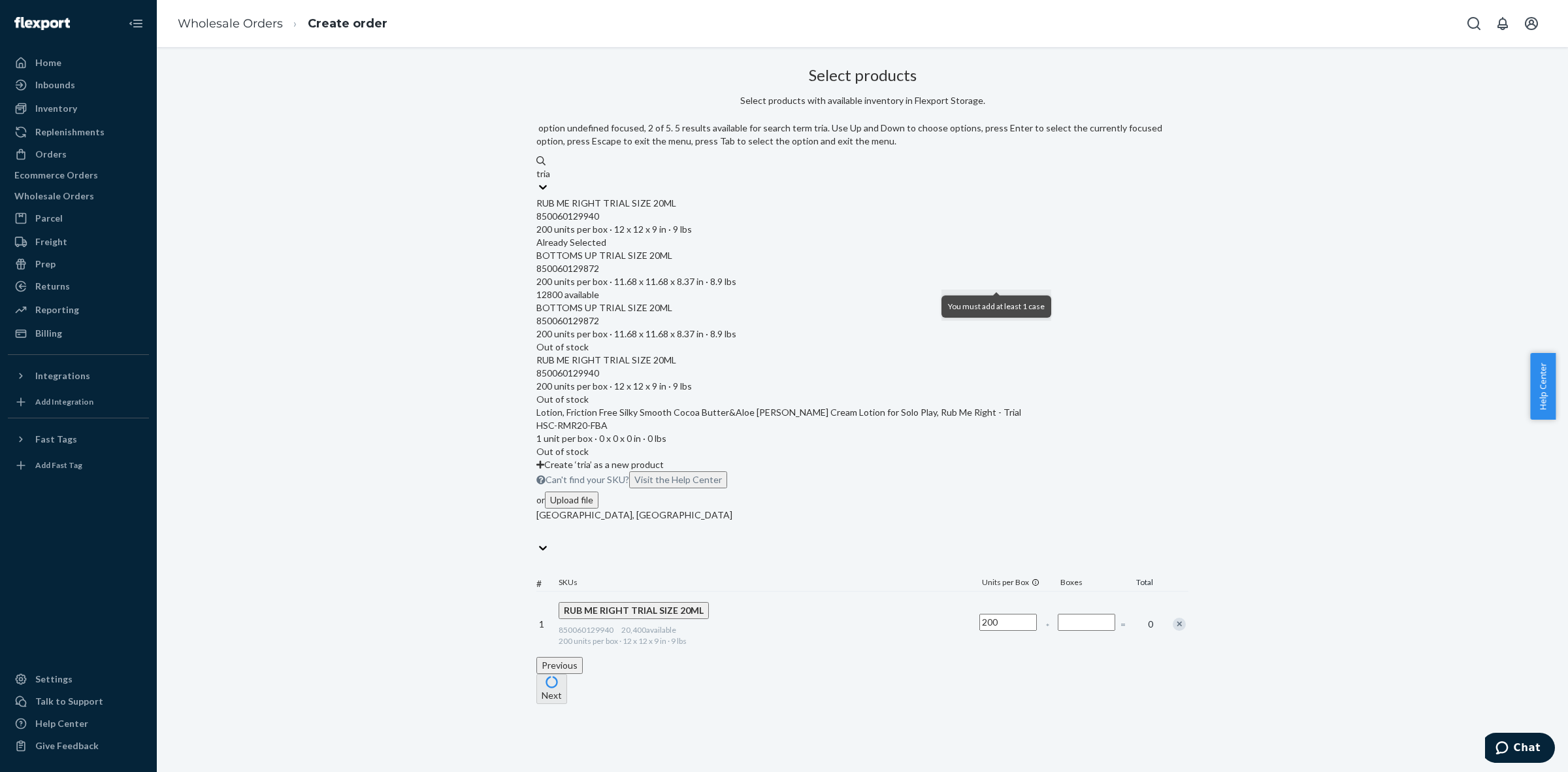
click at [701, 249] on div "BOTTOMS UP TRIAL SIZE 20ML" at bounding box center [863, 255] width 652 height 13
click at [552, 180] on input "tria" at bounding box center [545, 173] width 16 height 13
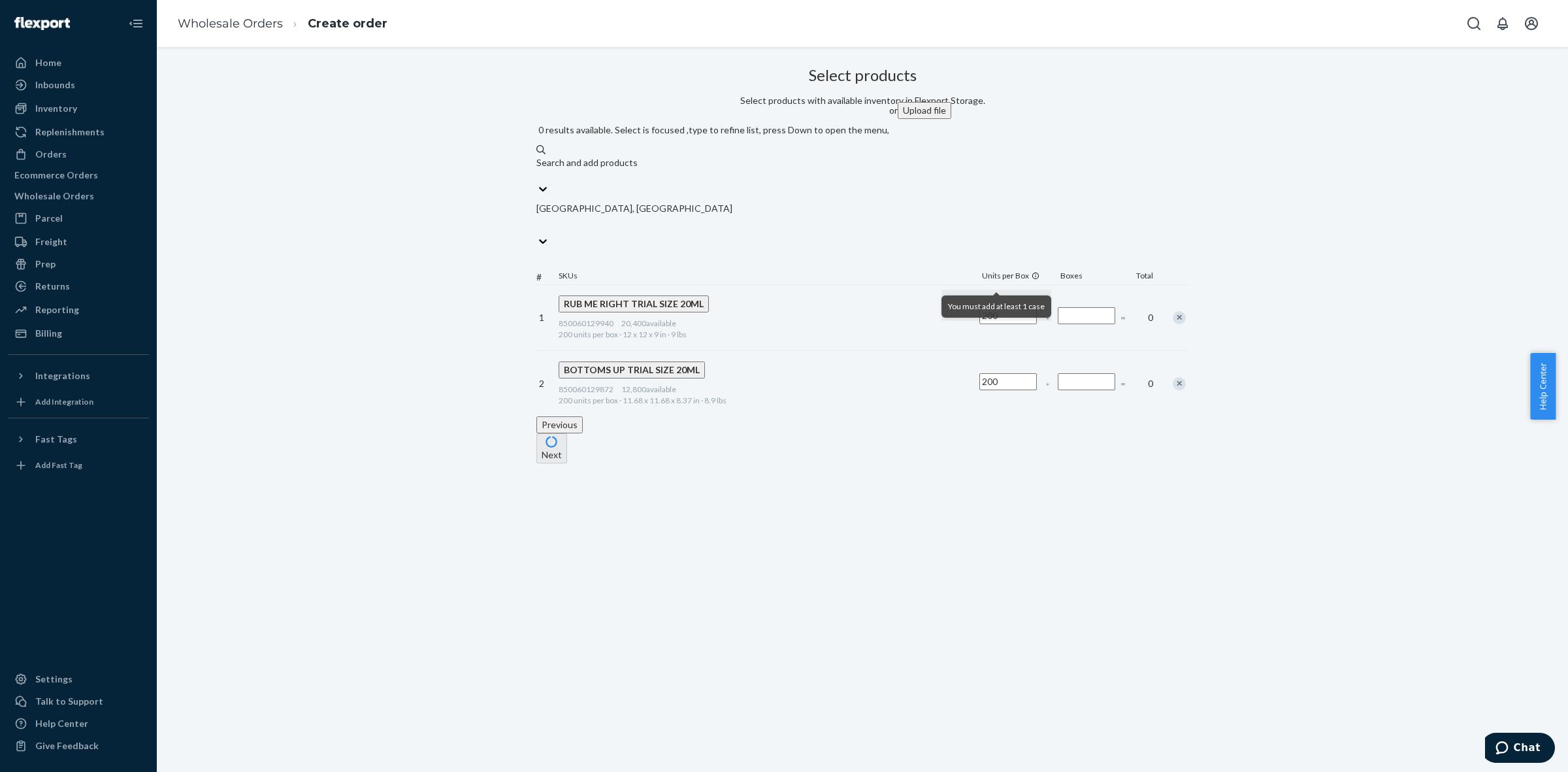
click at [764, 417] on div "Previous Next" at bounding box center [863, 440] width 652 height 47
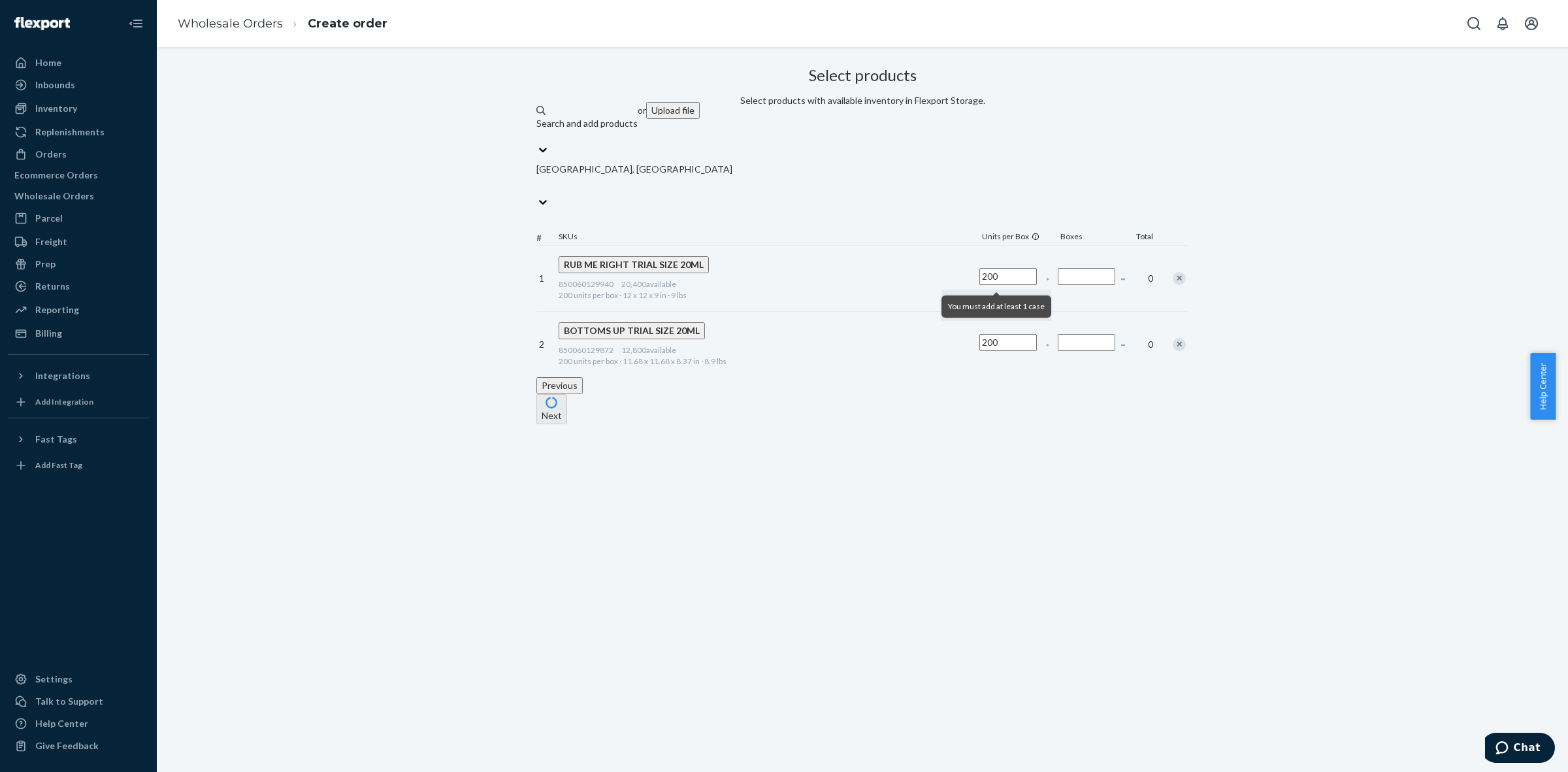
click at [998, 292] on div at bounding box center [996, 293] width 7 height 3
click at [1058, 274] on input "Number of boxes" at bounding box center [1087, 276] width 58 height 17
type input "3"
click at [1058, 340] on input "Number of boxes" at bounding box center [1087, 342] width 58 height 17
type input "3"
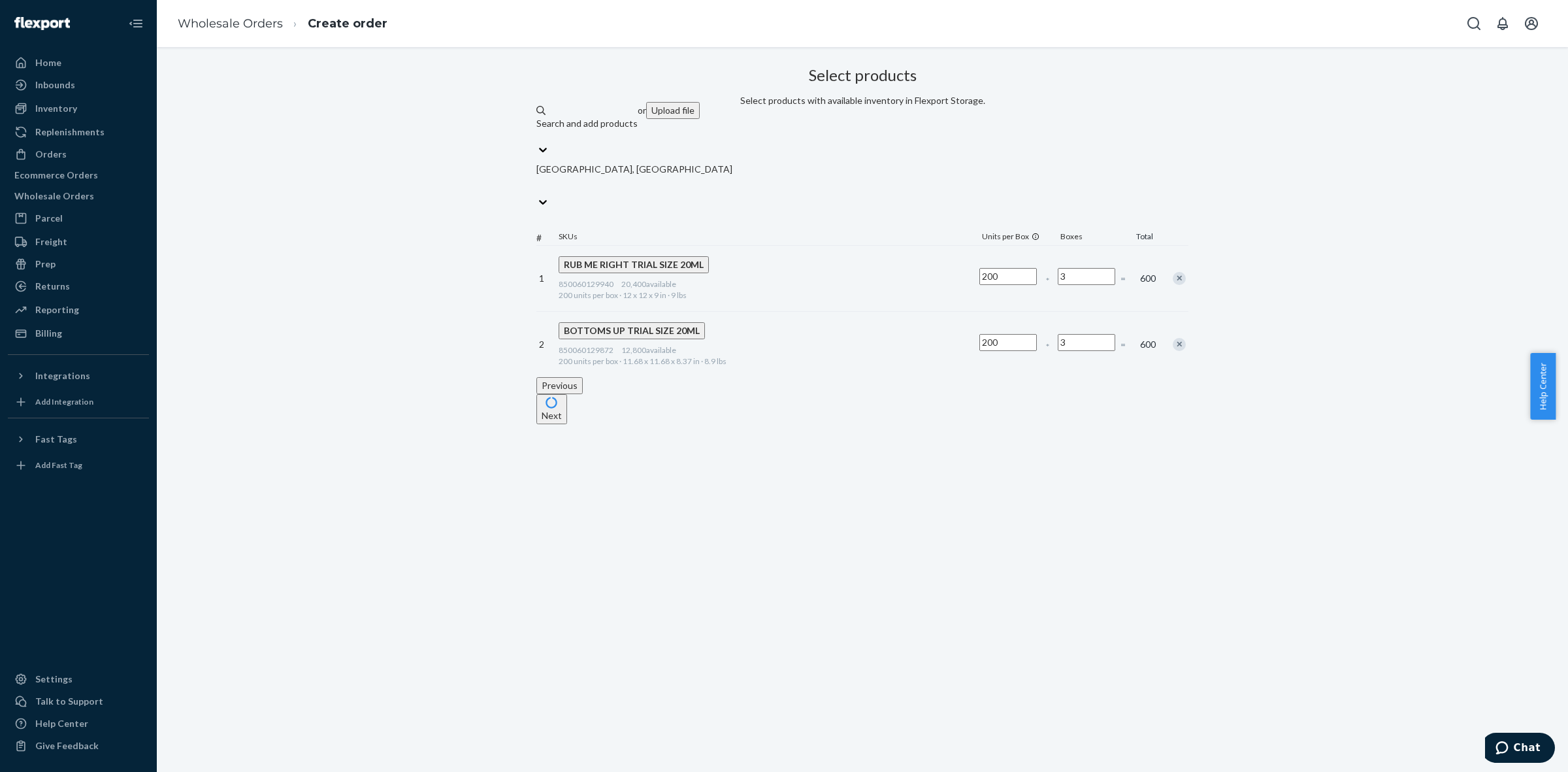
click at [980, 424] on div "Previous Next" at bounding box center [863, 400] width 652 height 47
click at [567, 425] on button "Next" at bounding box center [552, 409] width 31 height 30
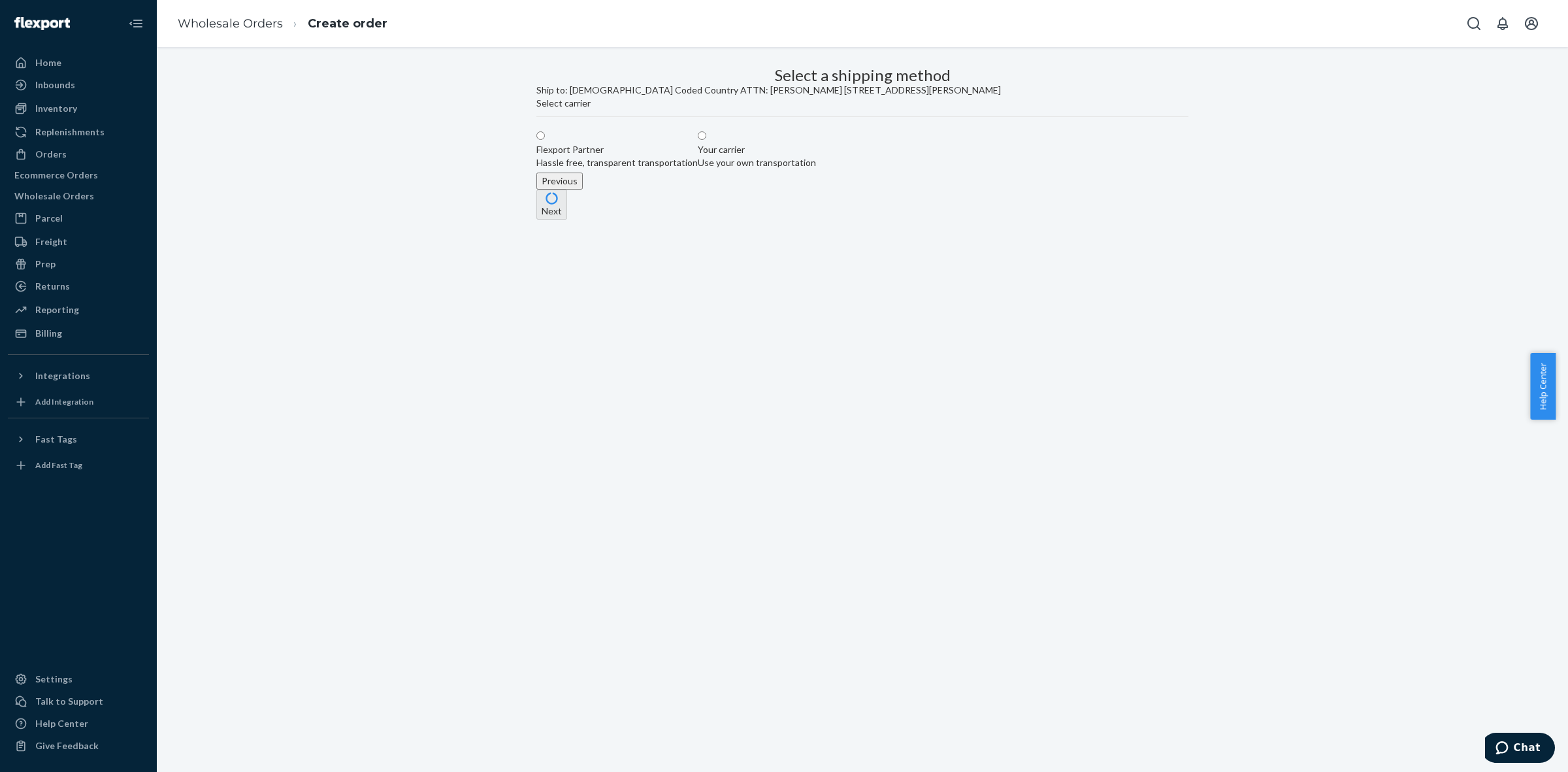
click at [698, 169] on label "Flexport Partner Hassle free, transparent transportation" at bounding box center [617, 149] width 161 height 39
click at [545, 140] on input "Flexport Partner Hassle free, transparent transportation" at bounding box center [541, 135] width 9 height 9
radio input "true"
click at [755, 233] on div "Small Parcel" at bounding box center [702, 226] width 105 height 13
click at [658, 217] on input "Small Parcel $57 for estimated 6 boxes" at bounding box center [653, 212] width 9 height 9
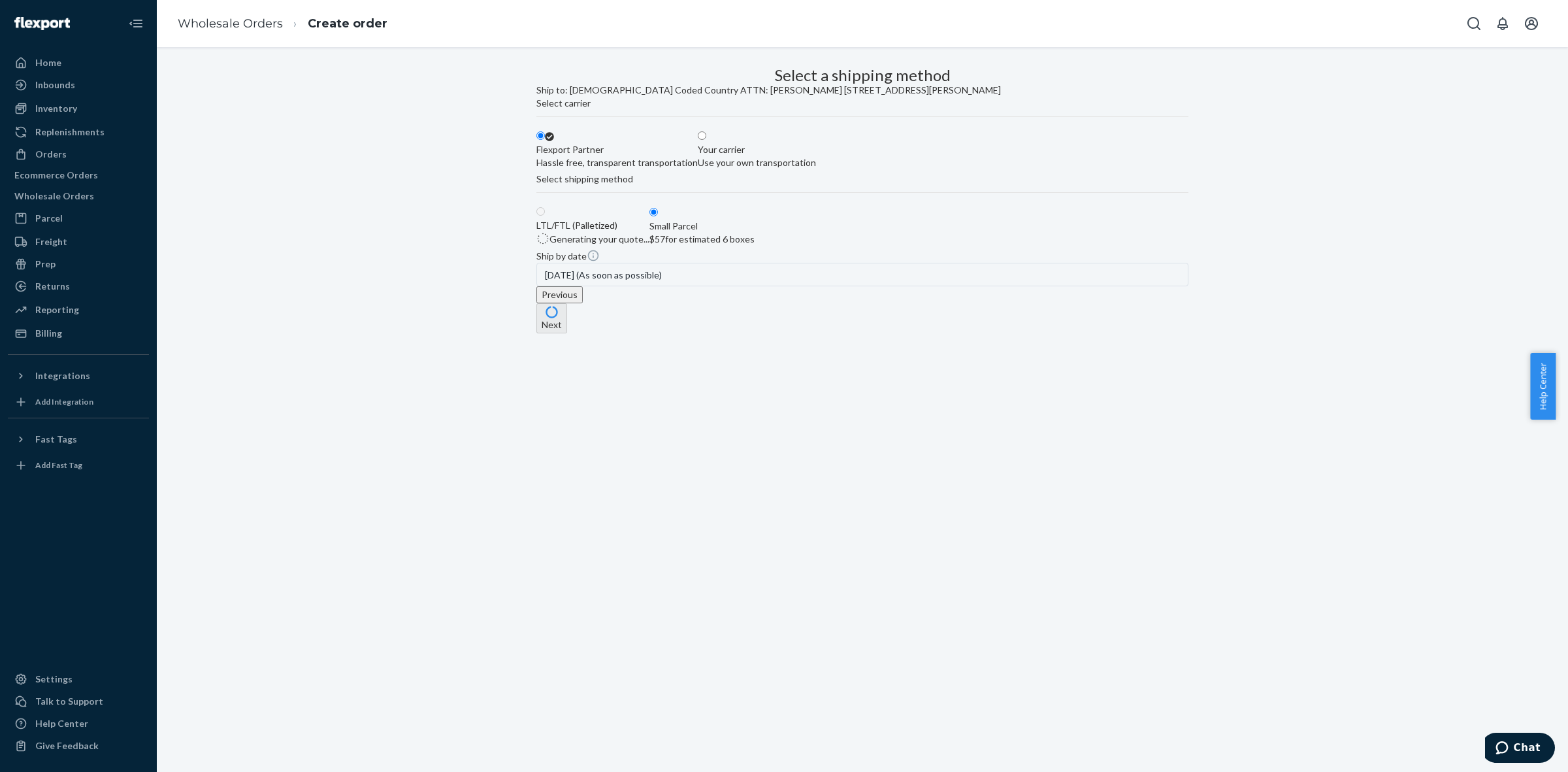
radio input "true"
click at [567, 333] on button "Next" at bounding box center [552, 317] width 31 height 30
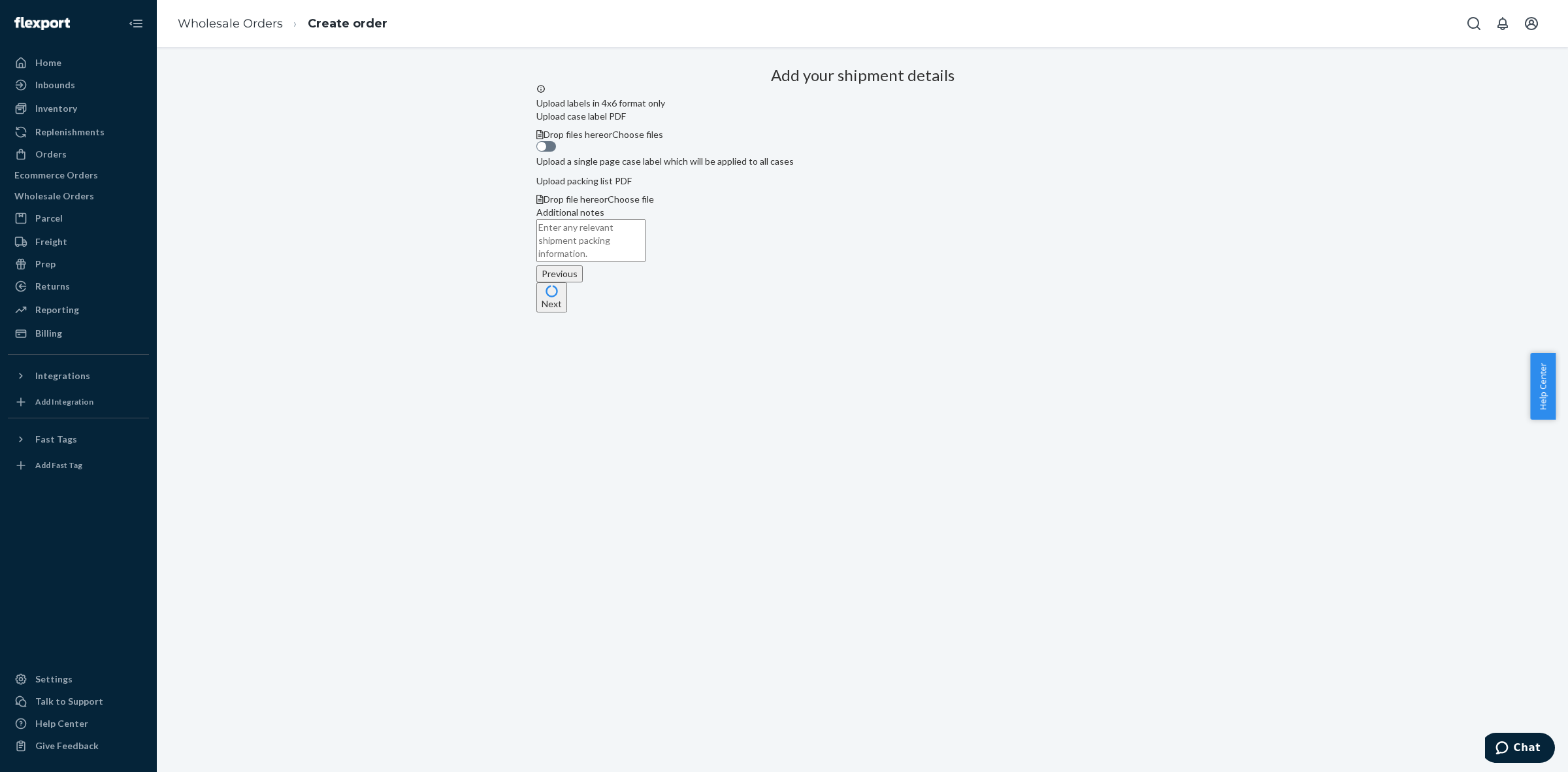
click at [567, 312] on button "Next" at bounding box center [552, 297] width 31 height 30
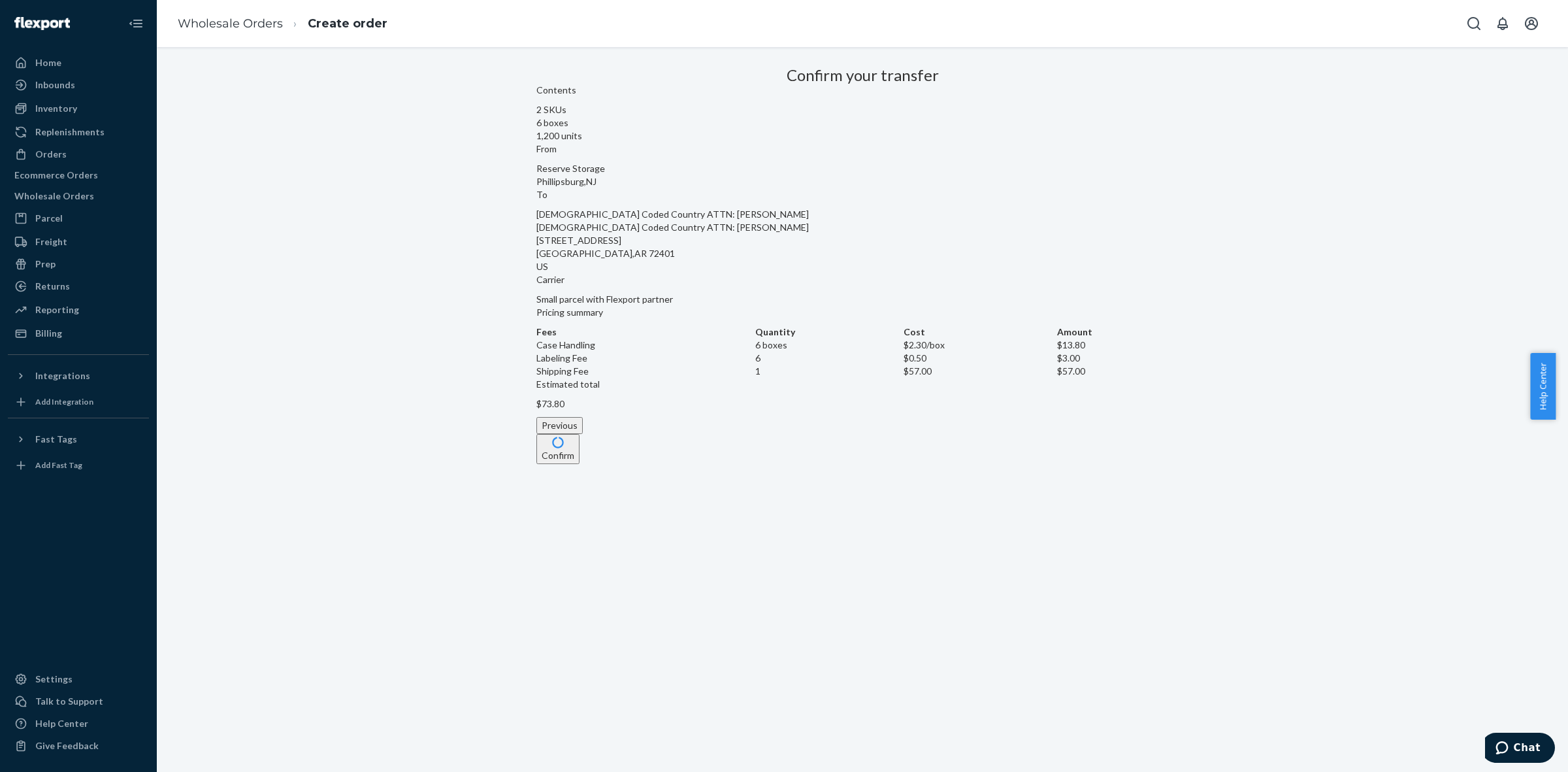
click at [580, 465] on button "Confirm" at bounding box center [558, 449] width 43 height 30
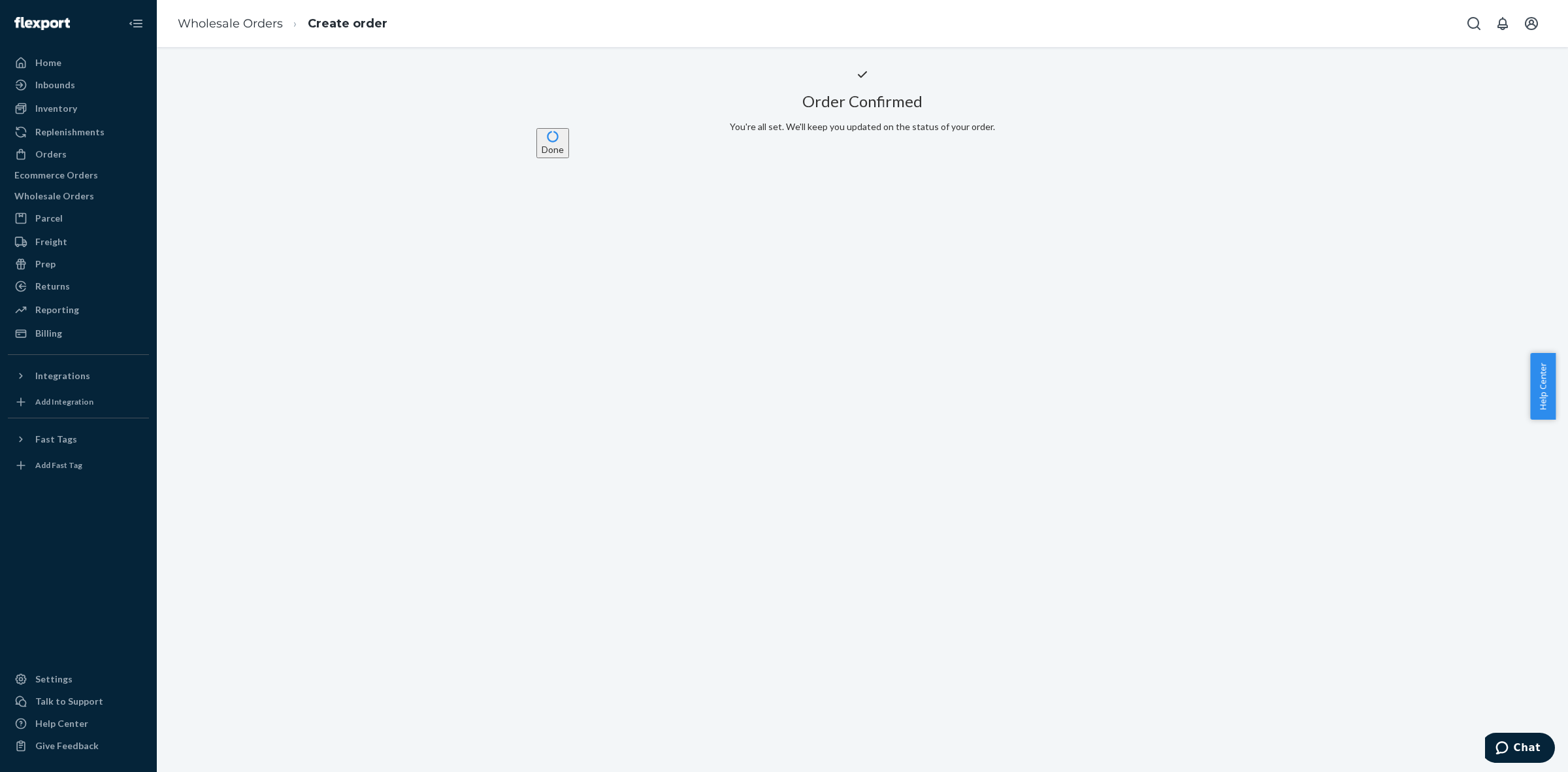
click at [569, 158] on button "Done" at bounding box center [553, 143] width 33 height 30
